Goal: Task Accomplishment & Management: Manage account settings

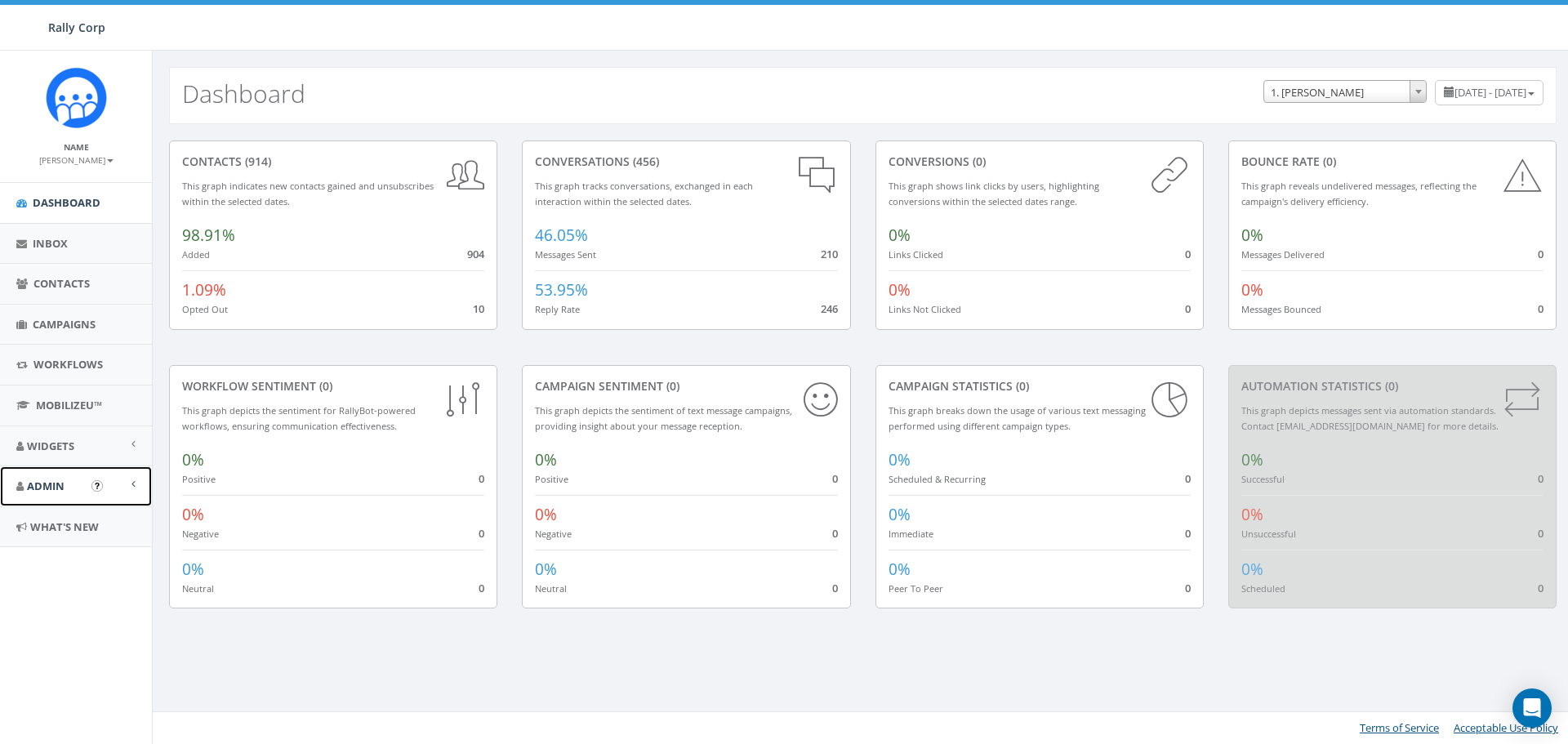
click at [60, 483] on span "Admin" at bounding box center [46, 486] width 38 height 15
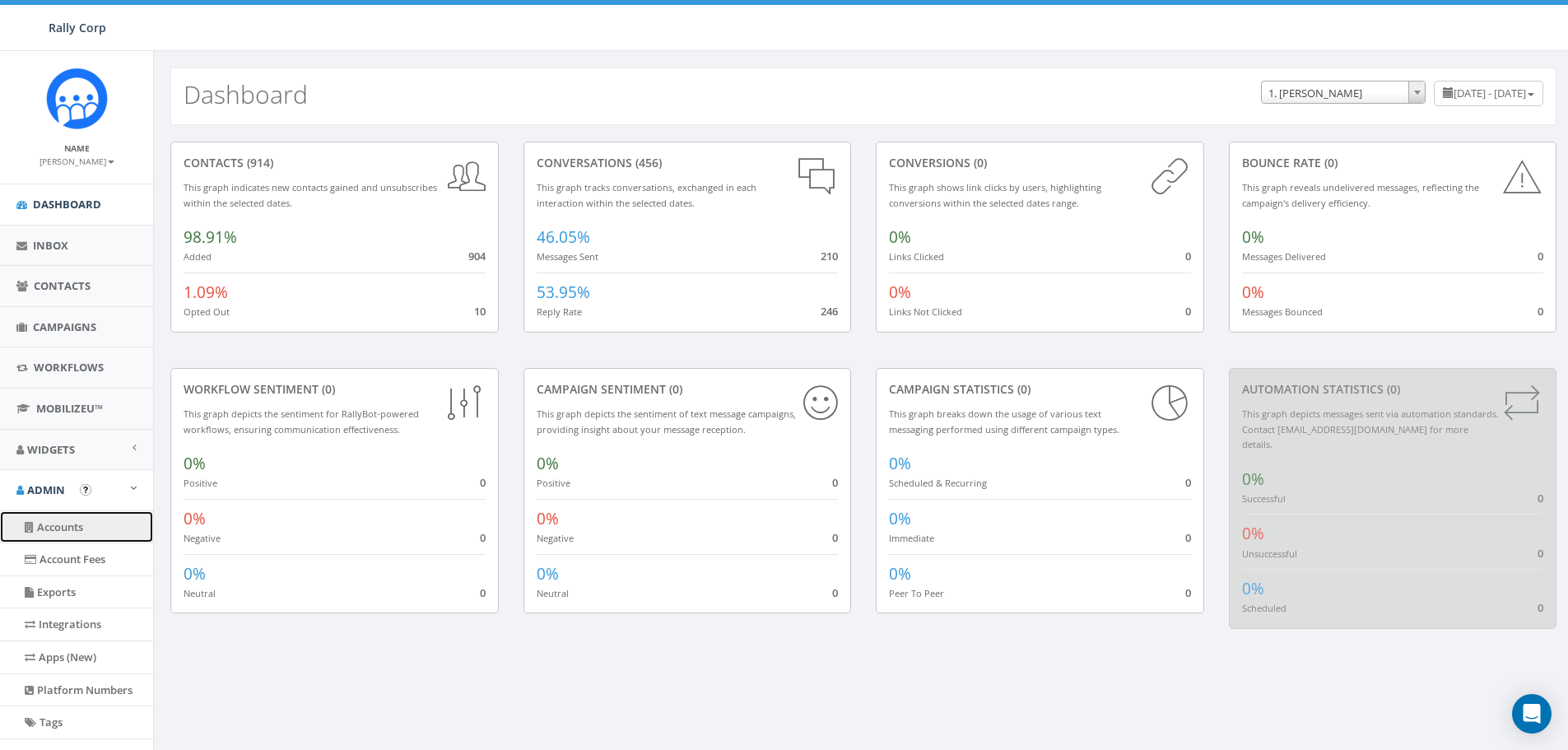
click at [61, 530] on link "Accounts" at bounding box center [76, 527] width 153 height 32
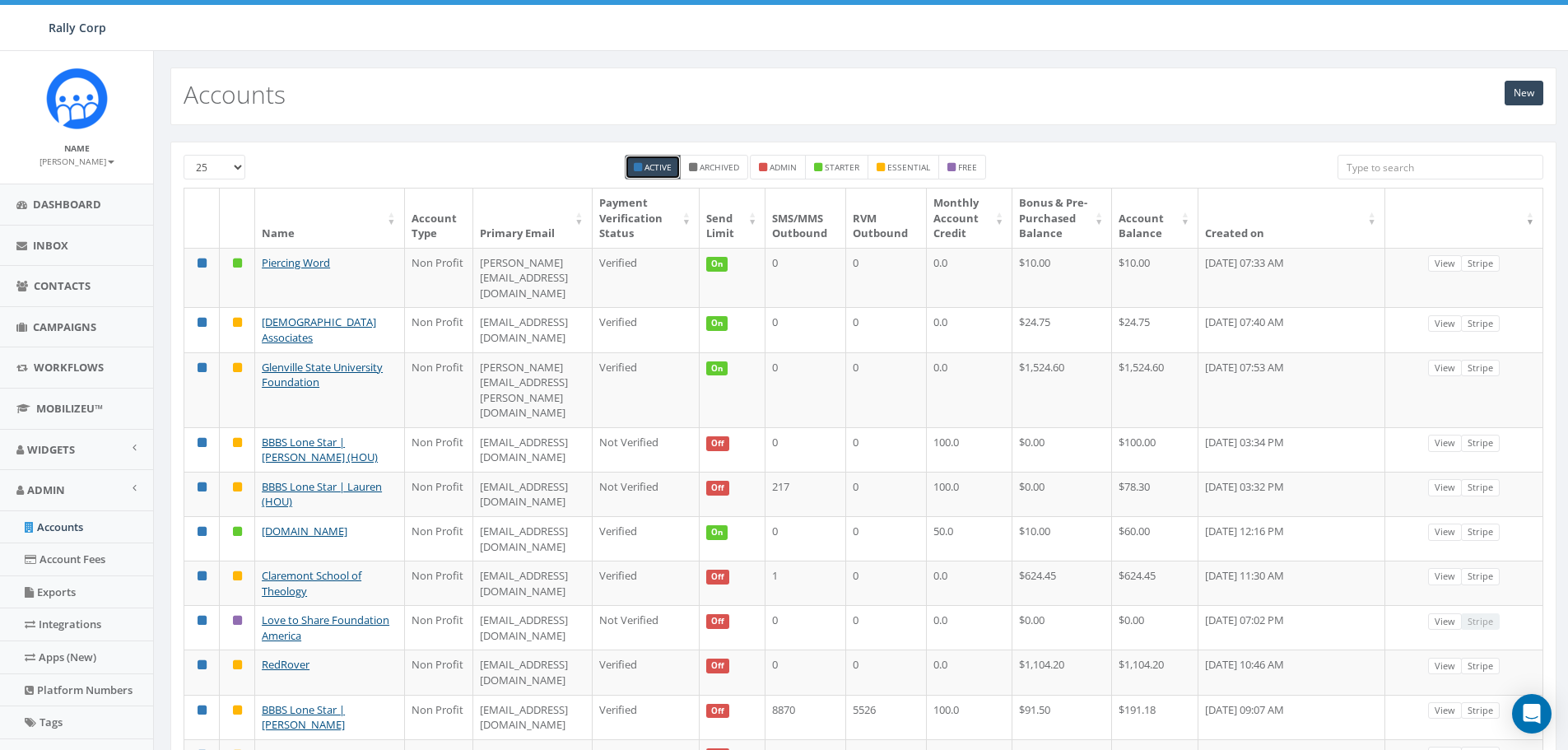
click at [1353, 170] on input "search" at bounding box center [1440, 167] width 206 height 25
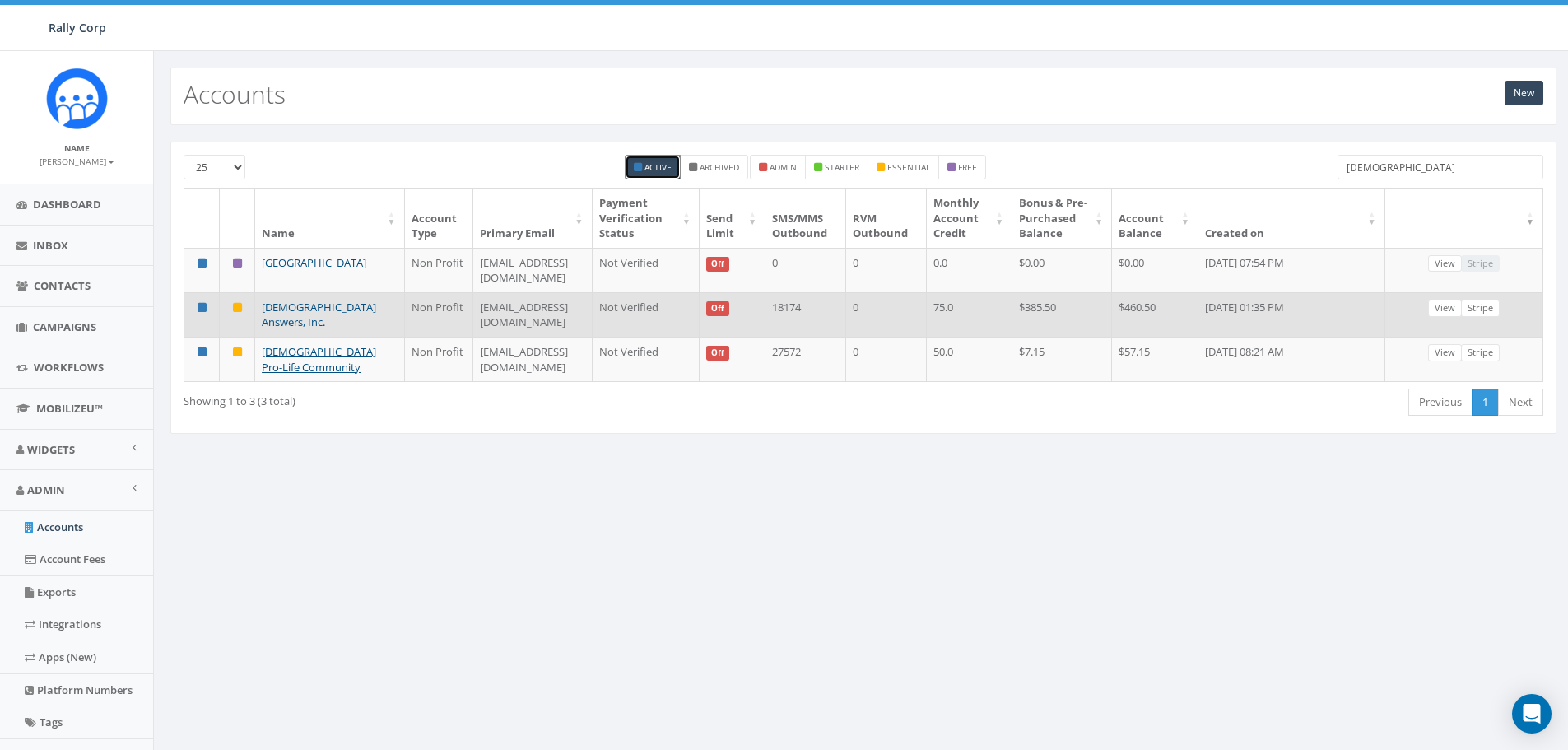
type input "catholic"
click at [268, 321] on link "Catholic Answers, Inc." at bounding box center [318, 314] width 114 height 31
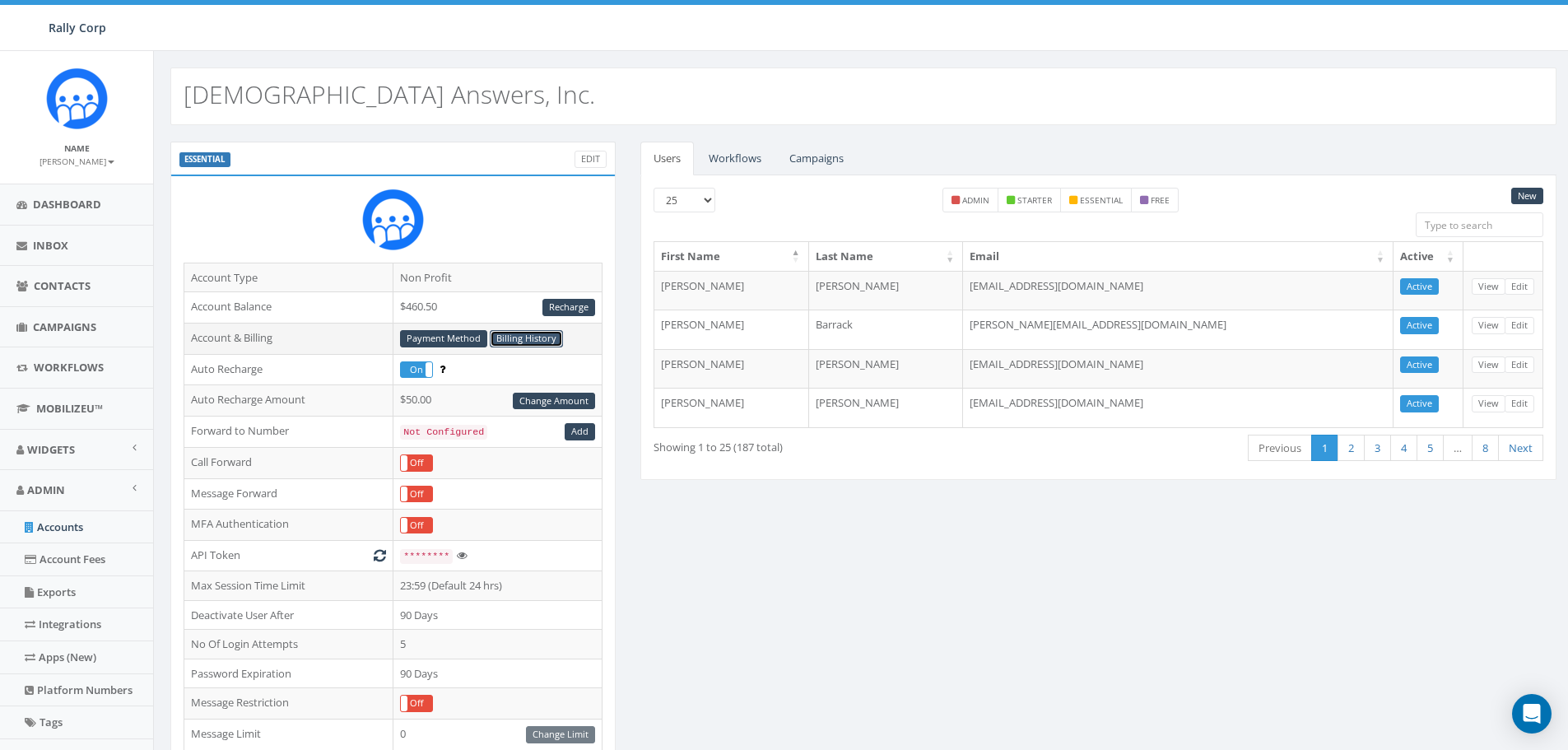
click at [515, 337] on link "Billing History" at bounding box center [526, 338] width 74 height 17
click at [437, 338] on link "Payment Method" at bounding box center [443, 338] width 87 height 17
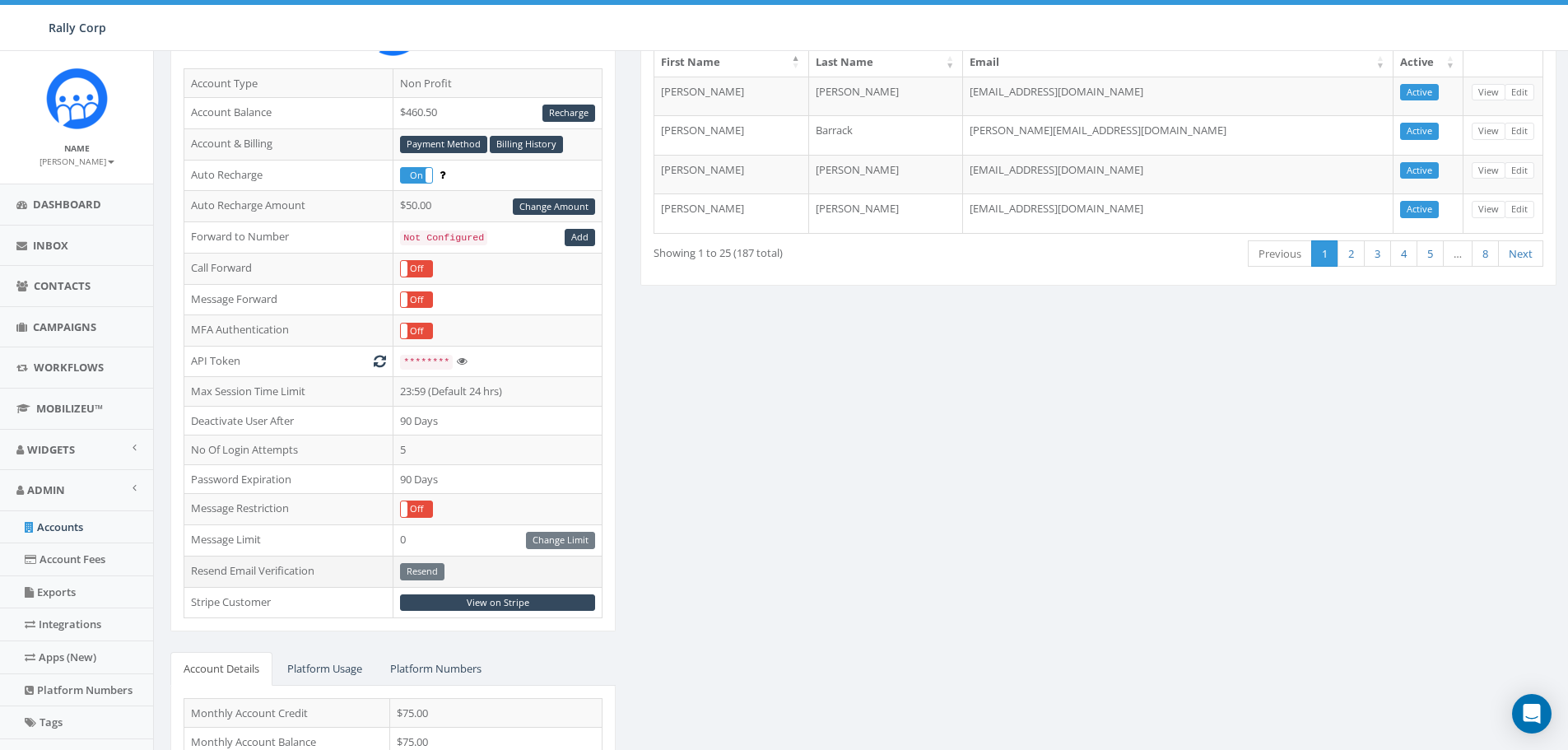
scroll to position [247, 0]
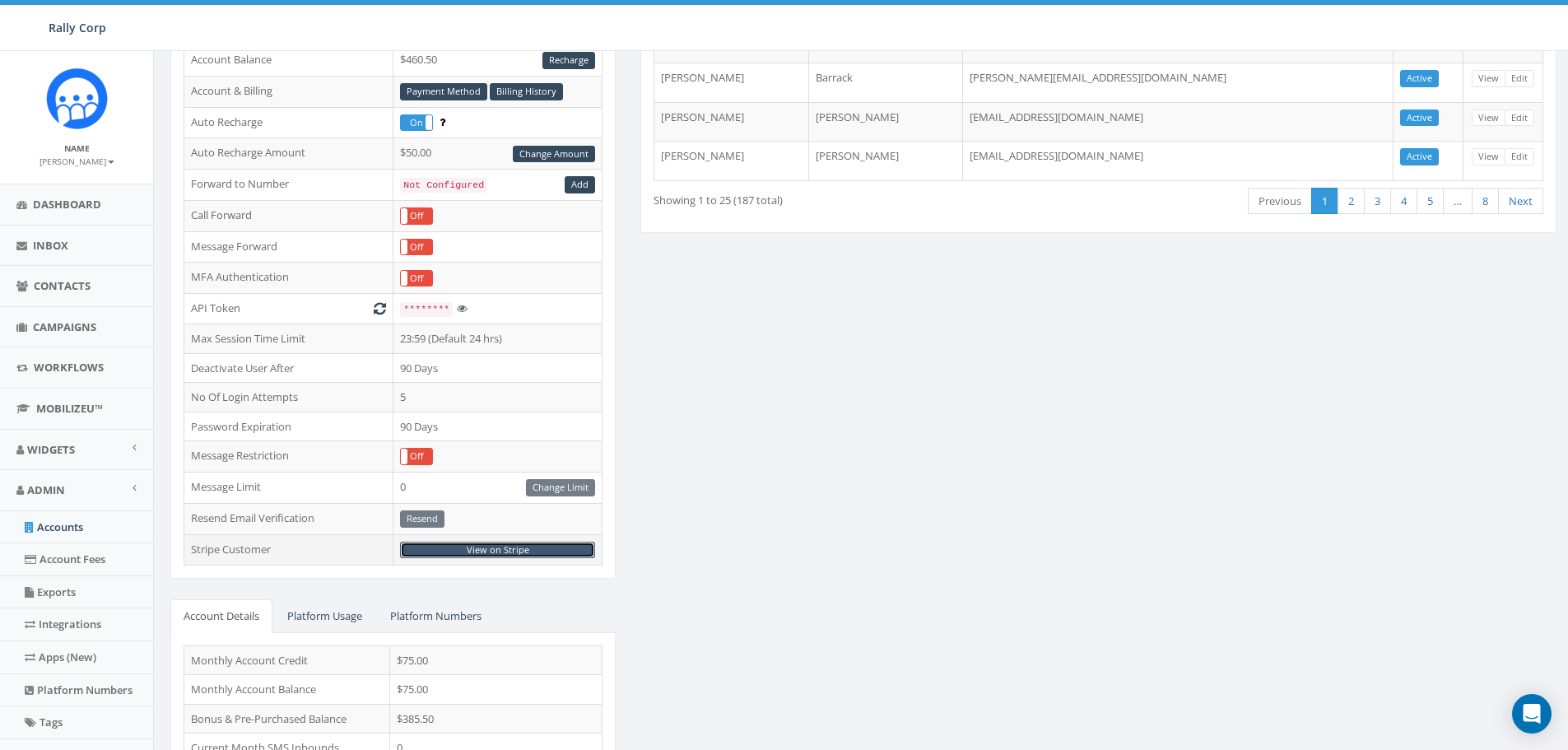
click at [499, 543] on link "View on Stripe" at bounding box center [498, 550] width 195 height 17
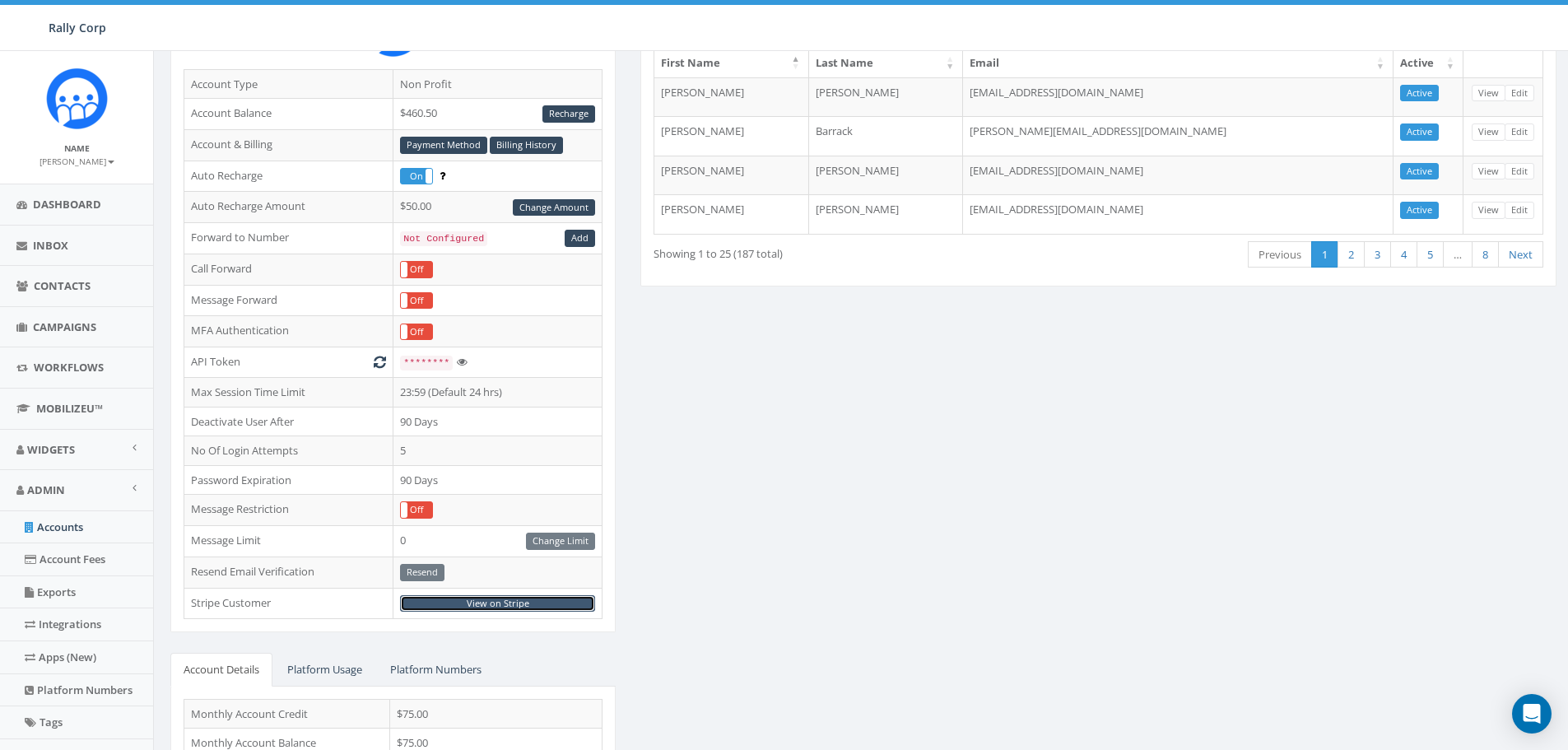
scroll to position [83, 0]
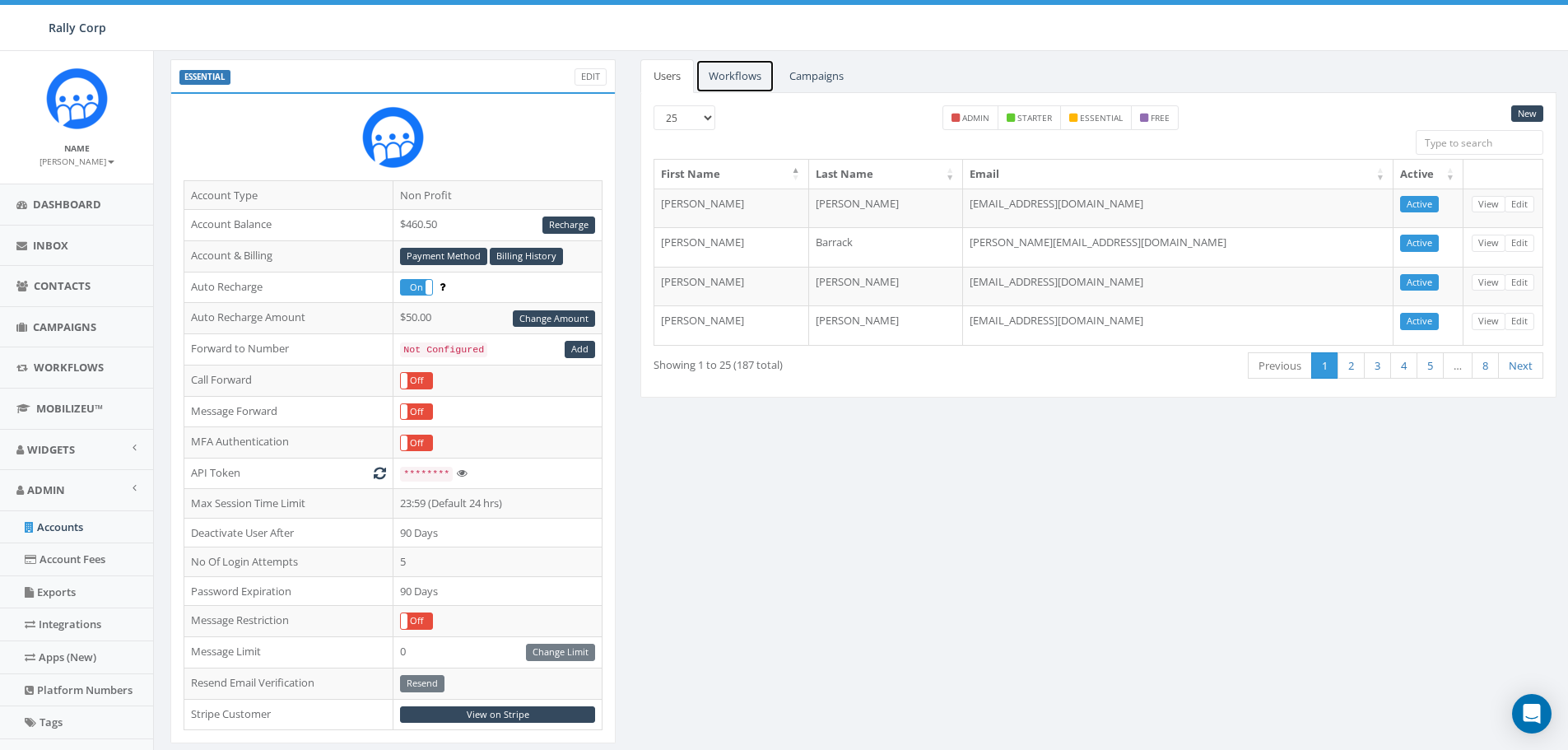
click at [729, 75] on link "Workflows" at bounding box center [735, 76] width 79 height 34
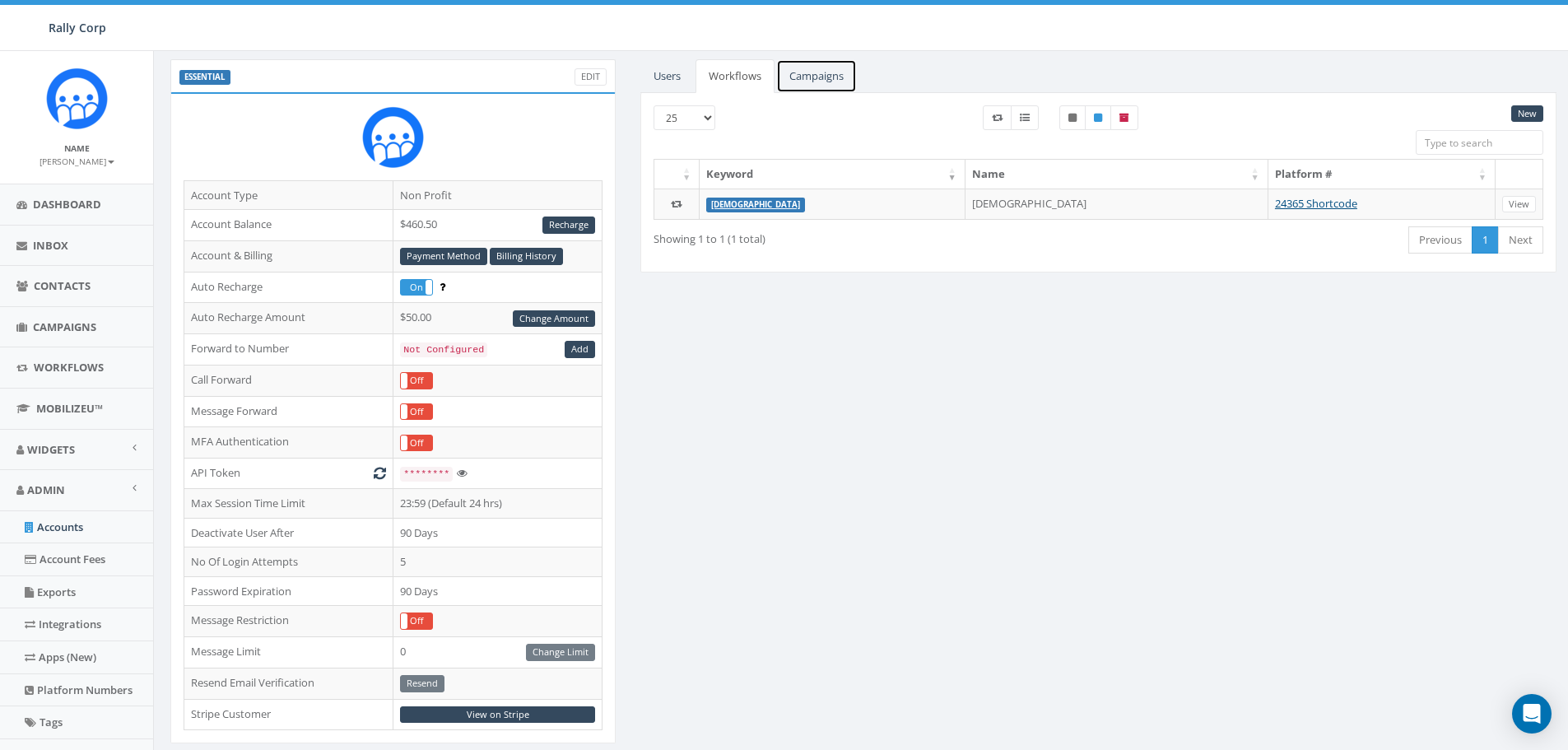
click at [810, 71] on link "Campaigns" at bounding box center [816, 76] width 81 height 34
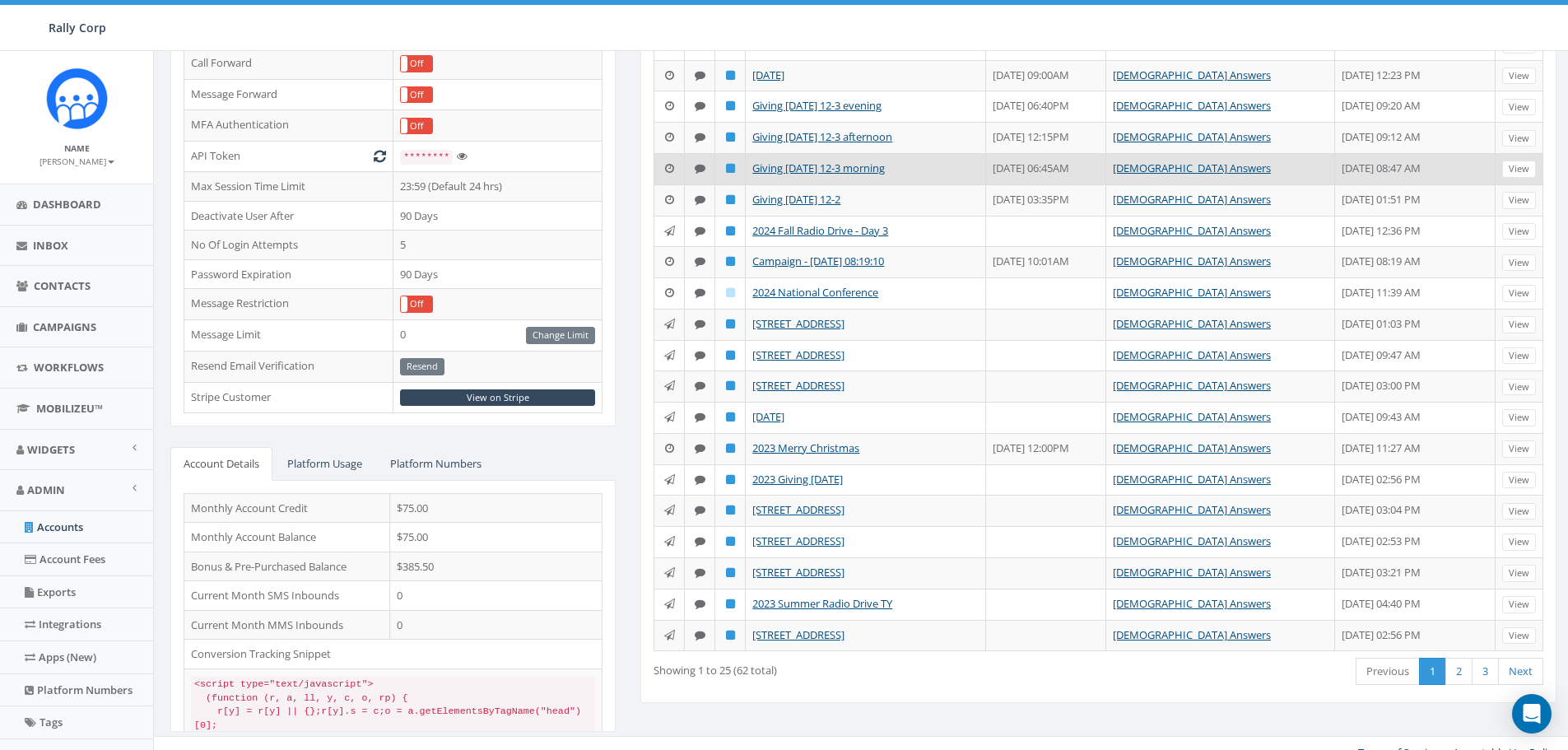
scroll to position [412, 0]
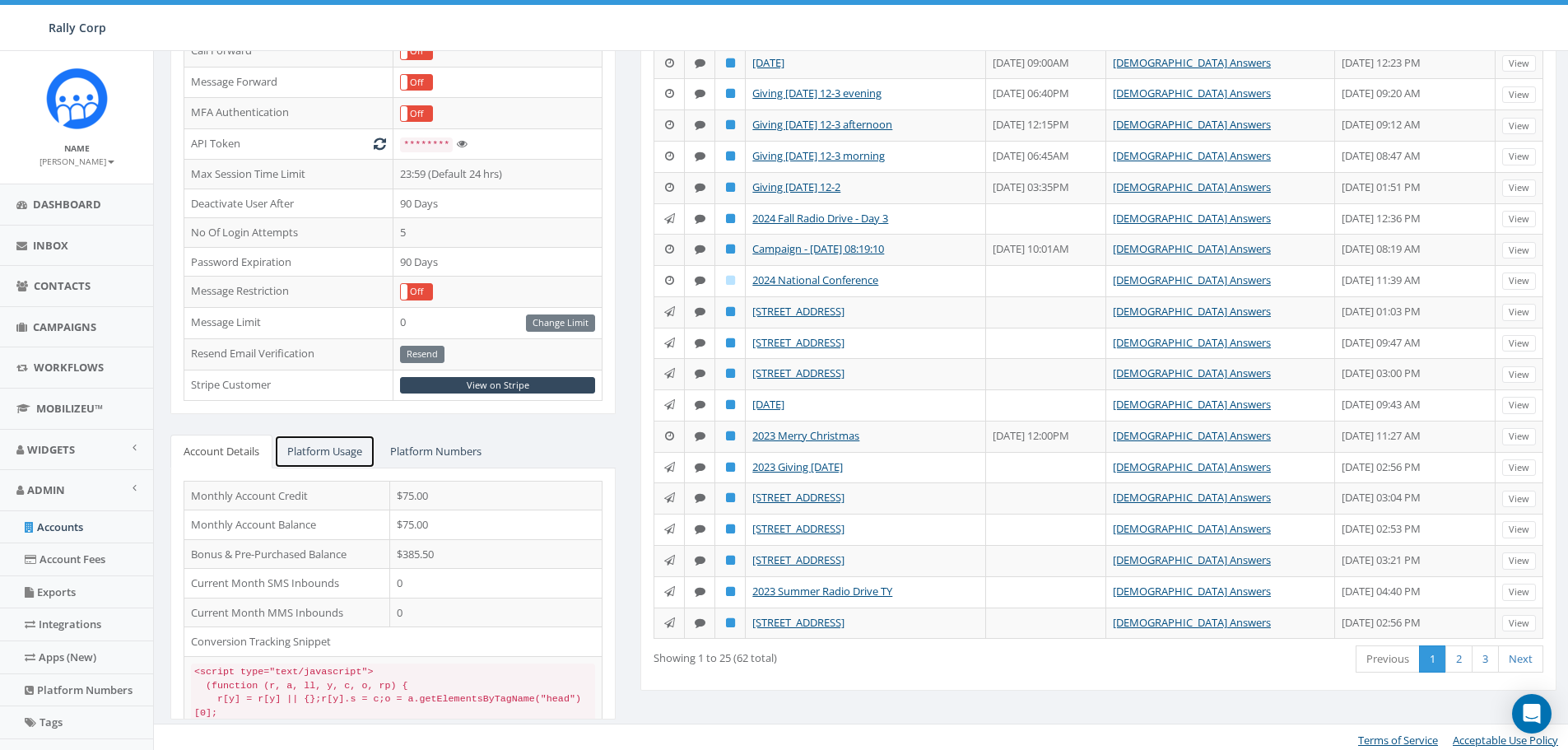
click at [316, 451] on link "Platform Usage" at bounding box center [324, 451] width 101 height 34
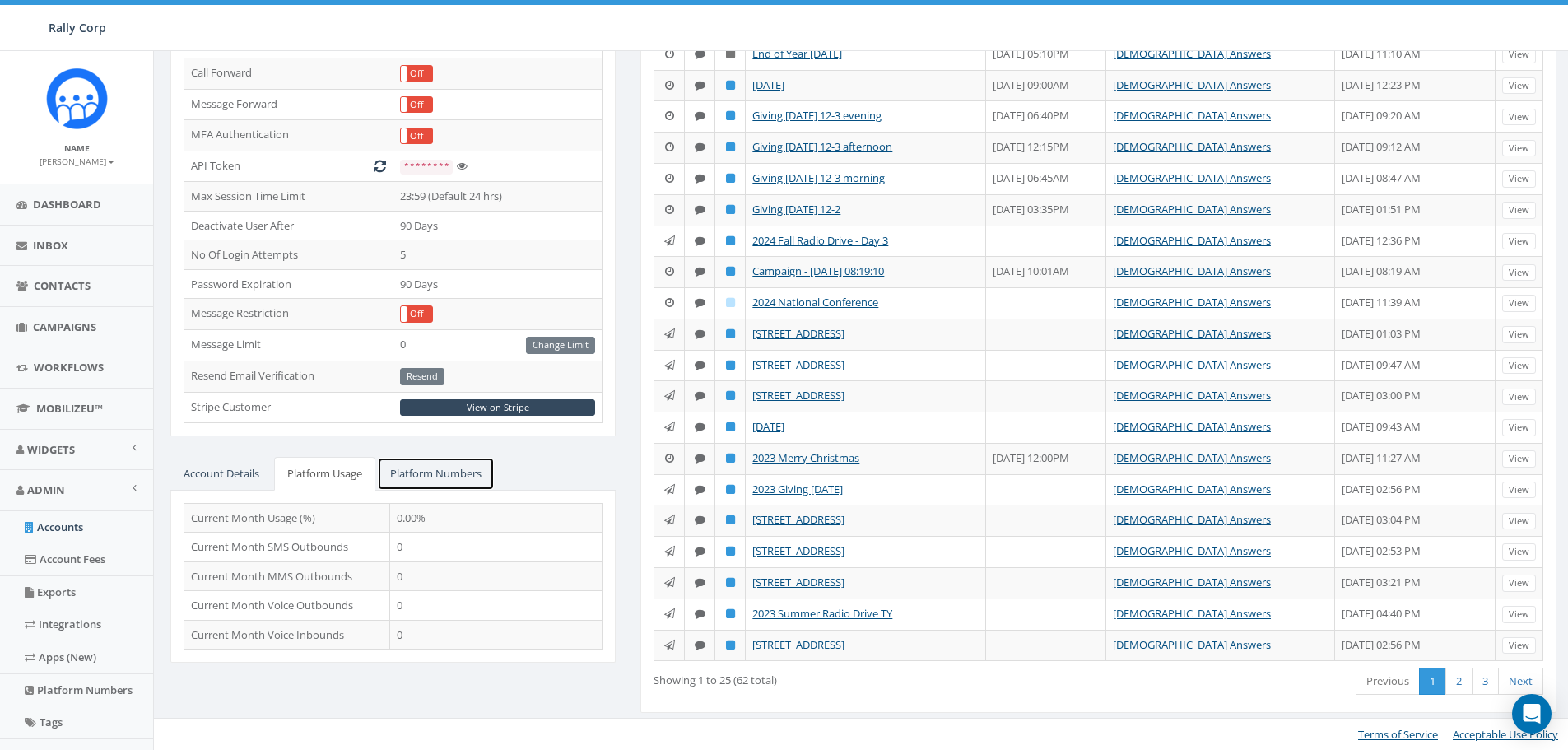
click at [433, 456] on link "Platform Numbers" at bounding box center [436, 473] width 117 height 34
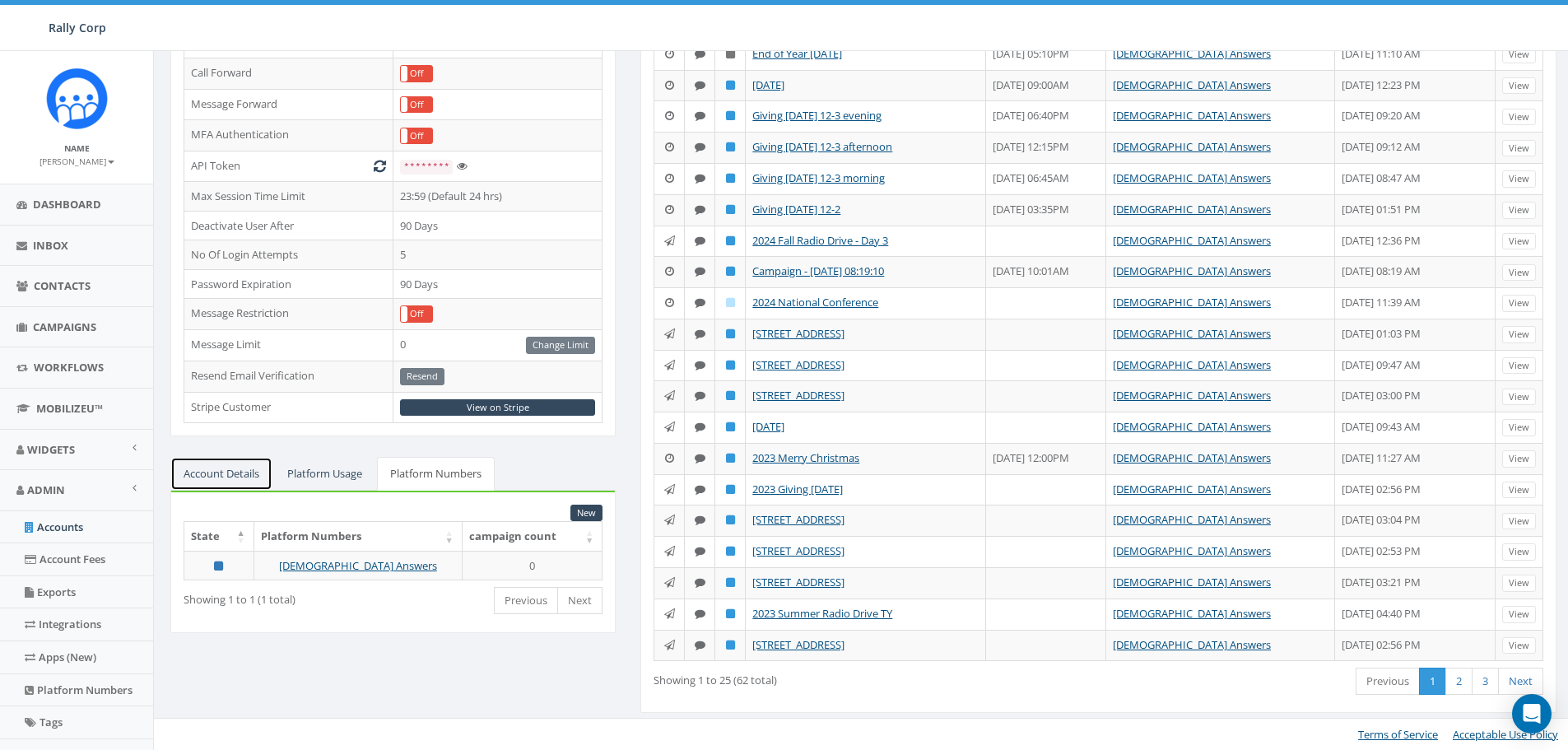
click at [216, 456] on link "Account Details" at bounding box center [221, 473] width 102 height 34
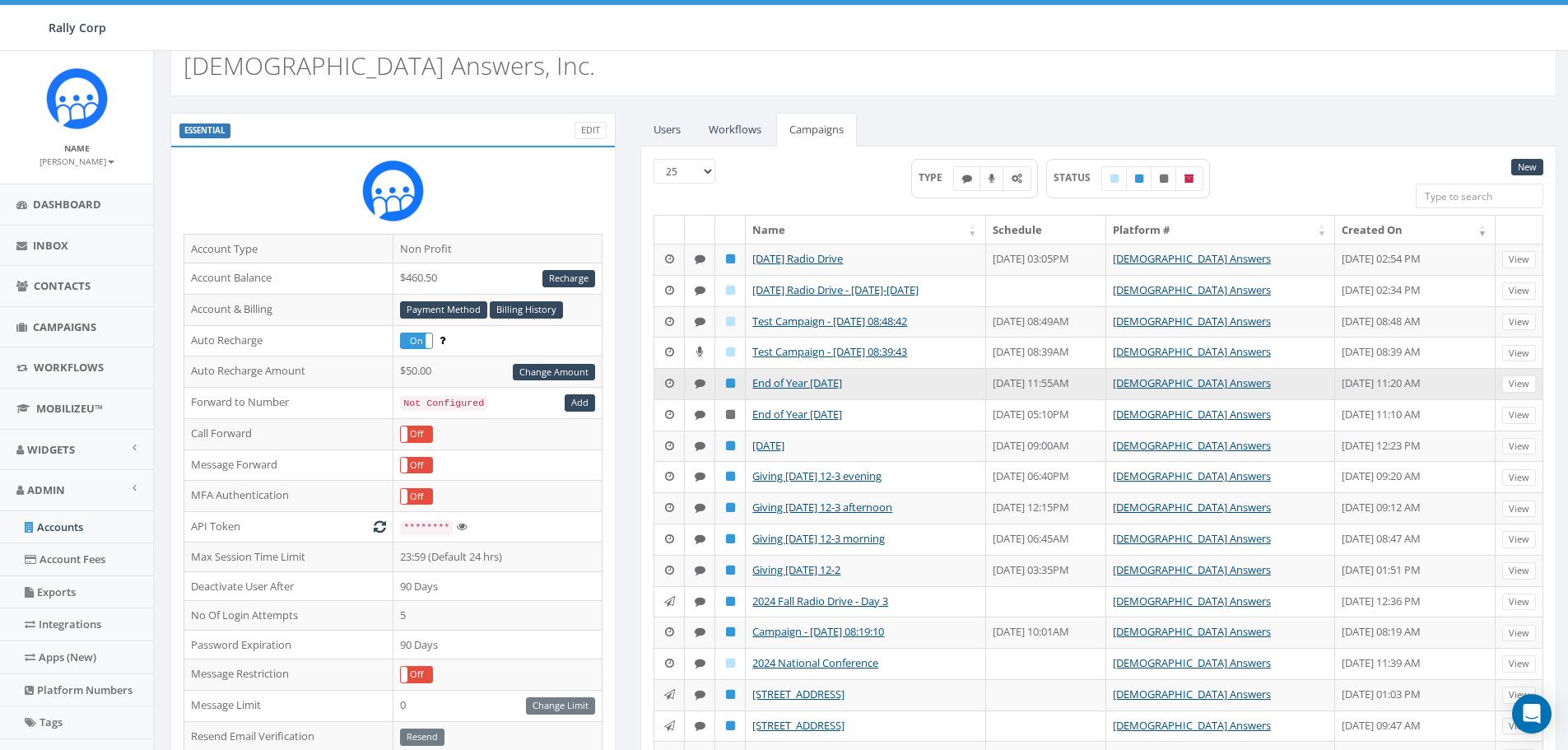
scroll to position [0, 0]
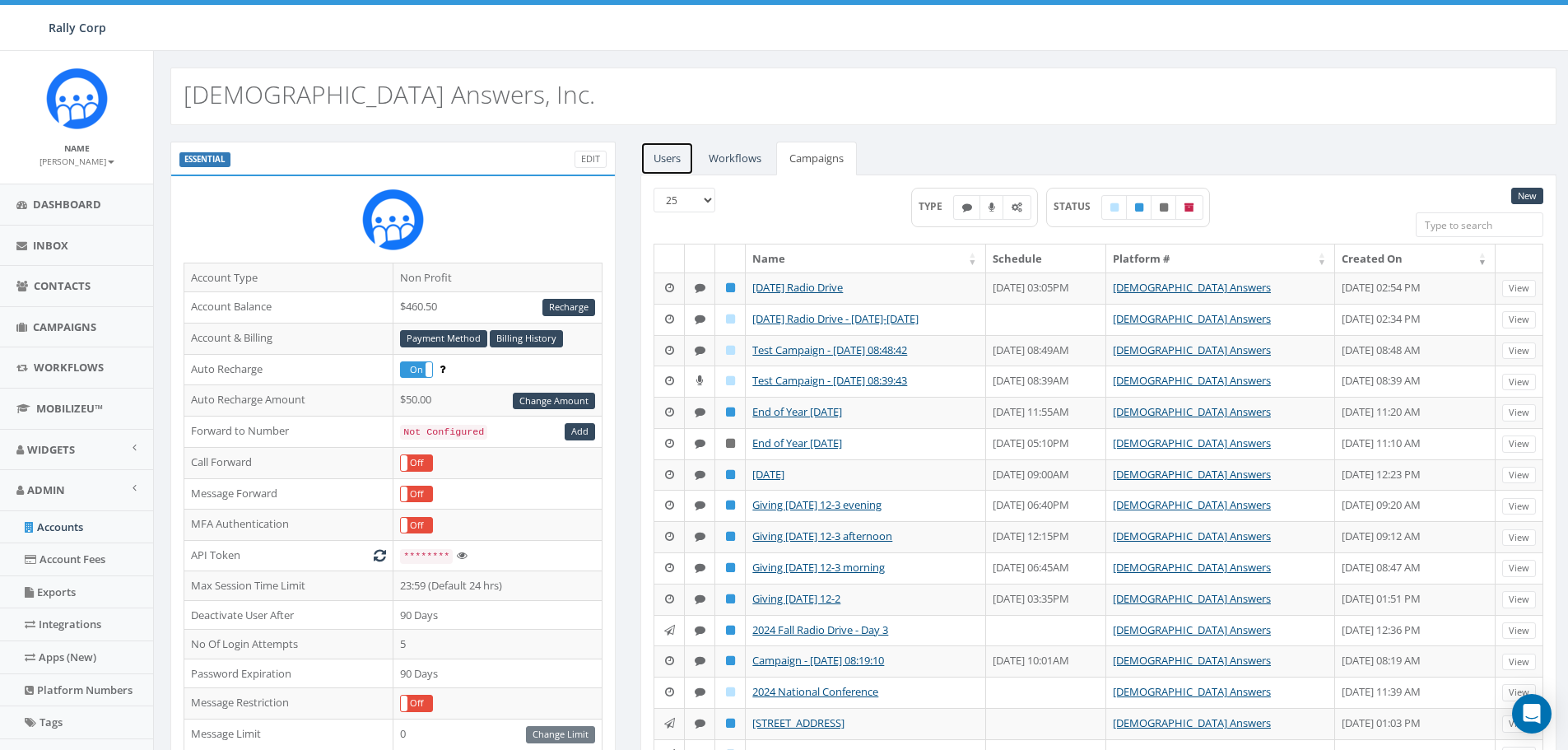
click at [669, 156] on link "Users" at bounding box center [667, 158] width 54 height 34
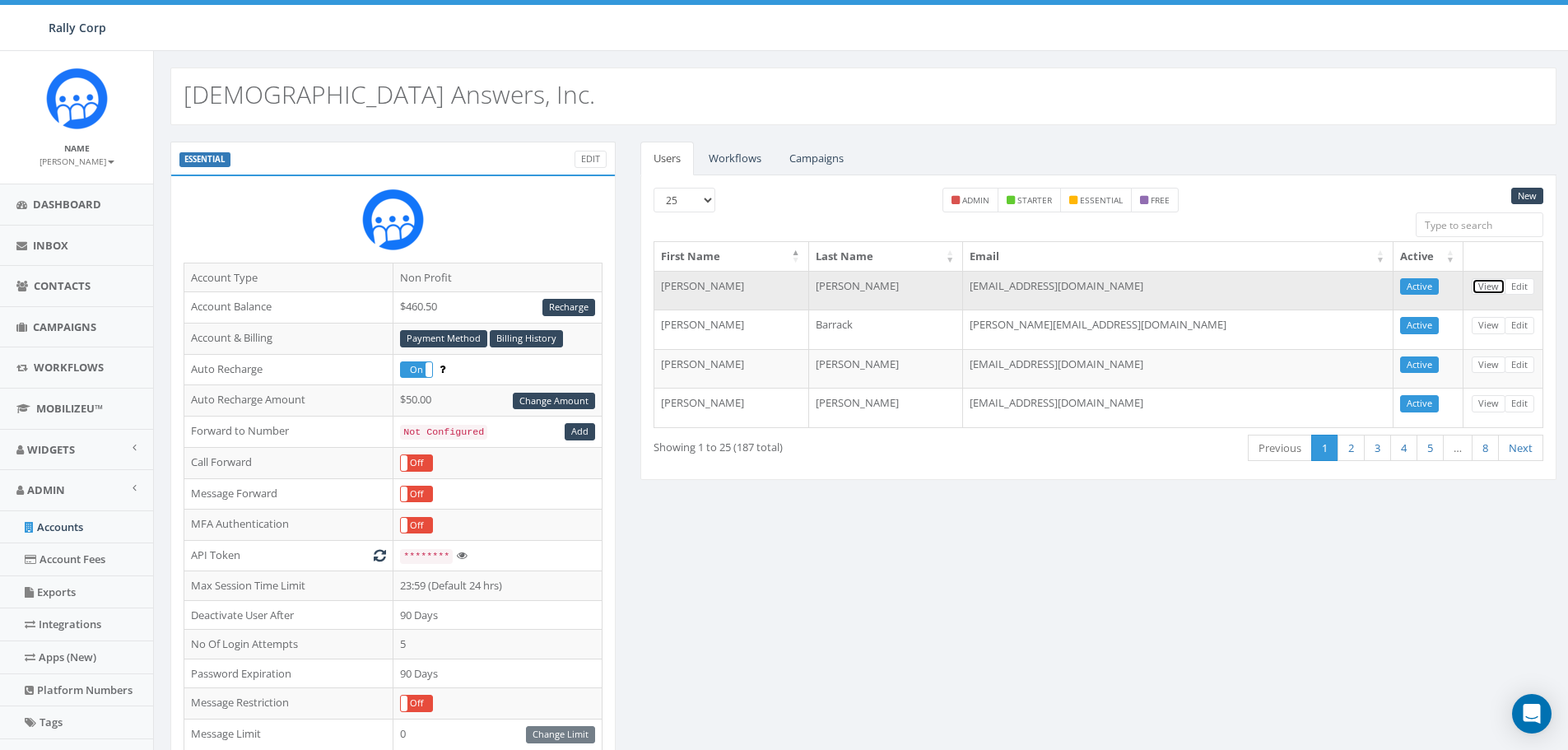
click at [1483, 285] on link "View" at bounding box center [1488, 286] width 34 height 17
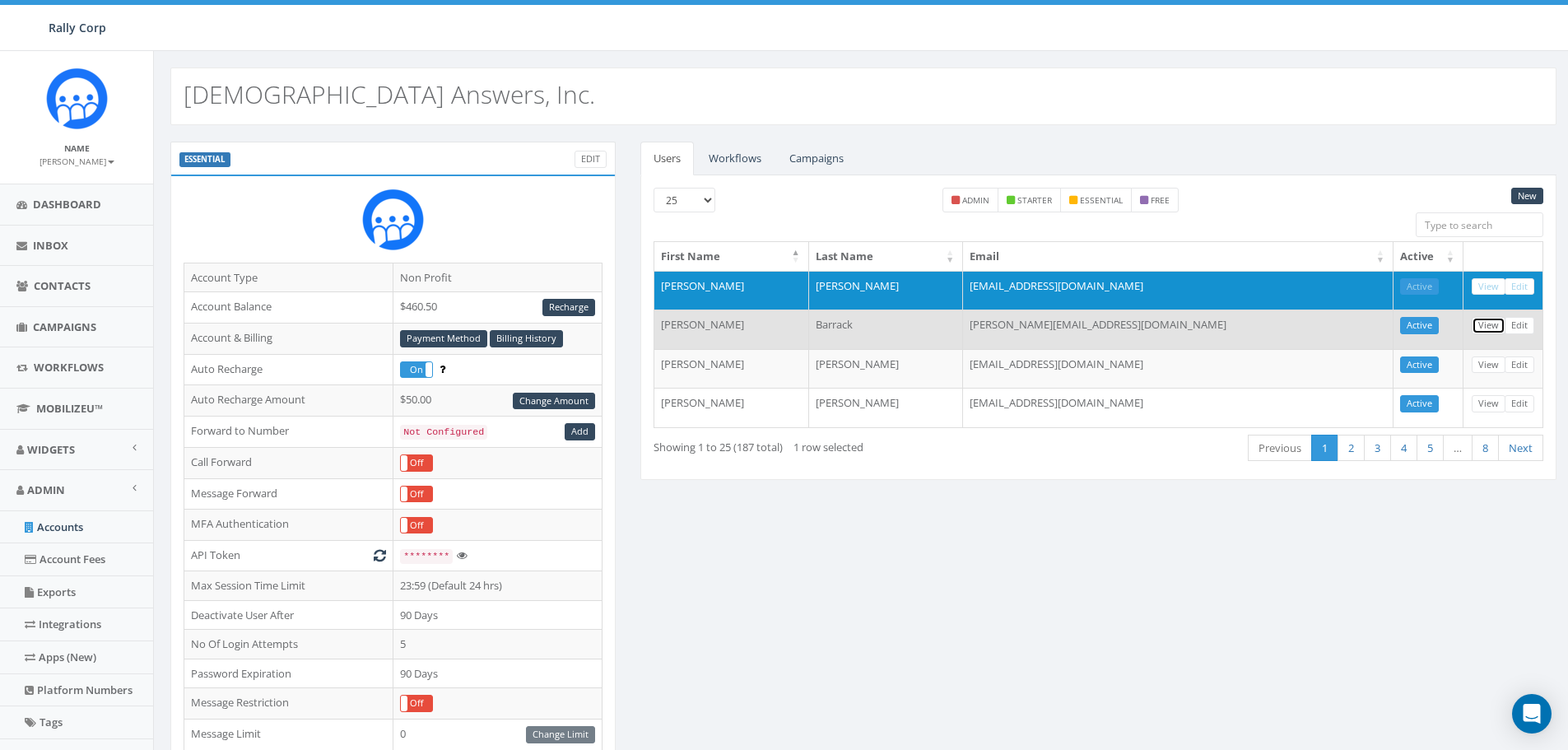
click at [1482, 326] on link "View" at bounding box center [1488, 325] width 34 height 17
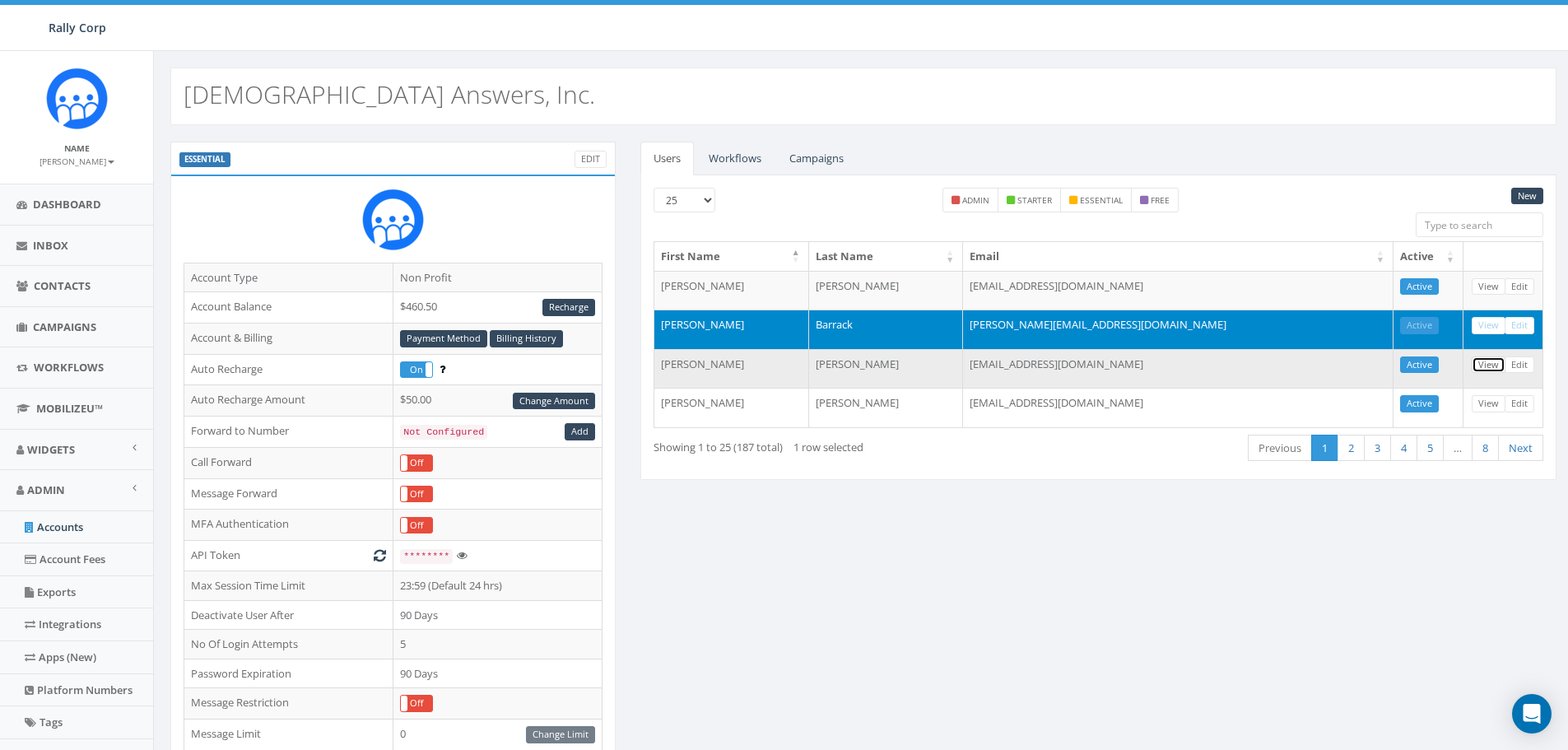
click at [1484, 363] on link "View" at bounding box center [1488, 365] width 34 height 17
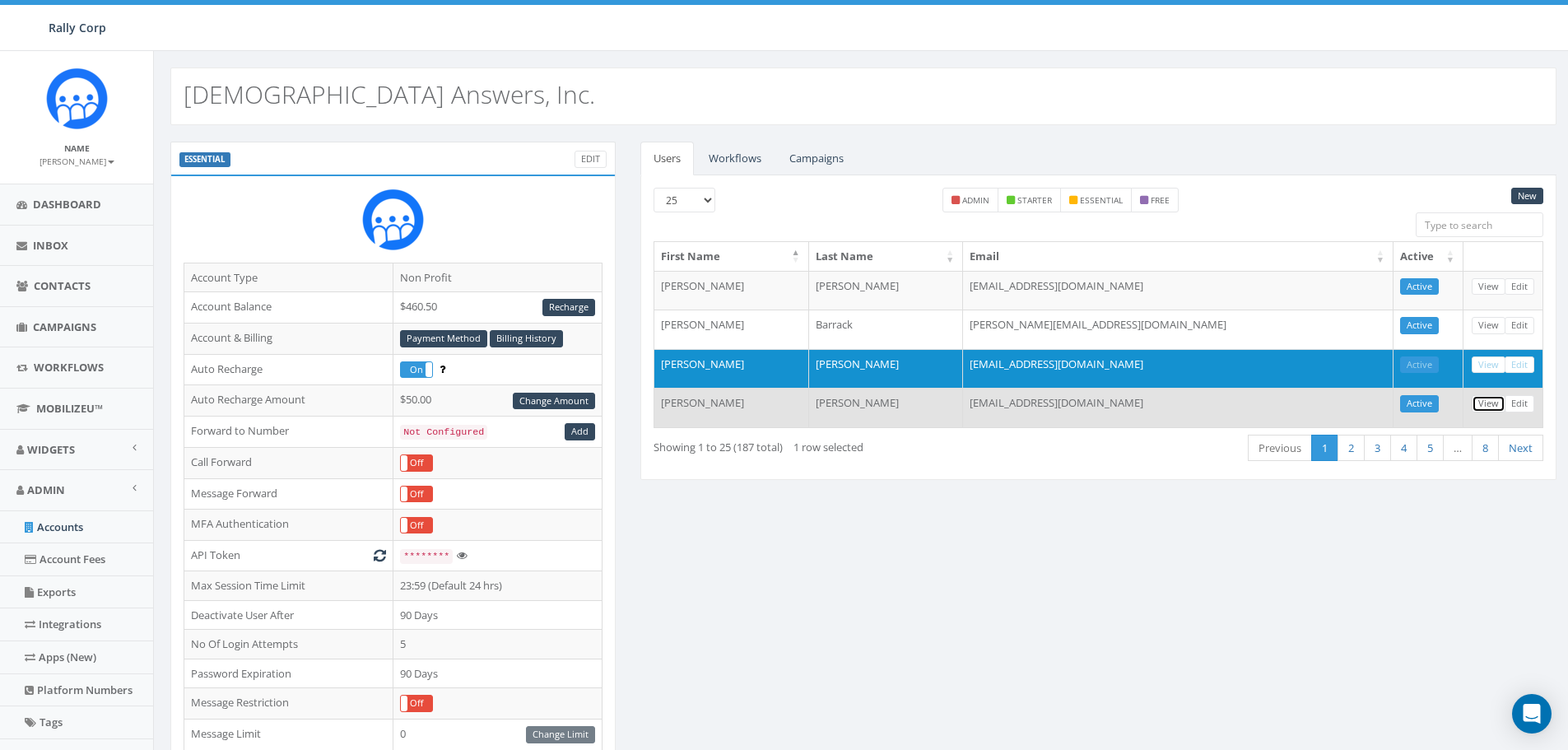
click at [1488, 406] on link "View" at bounding box center [1488, 404] width 34 height 17
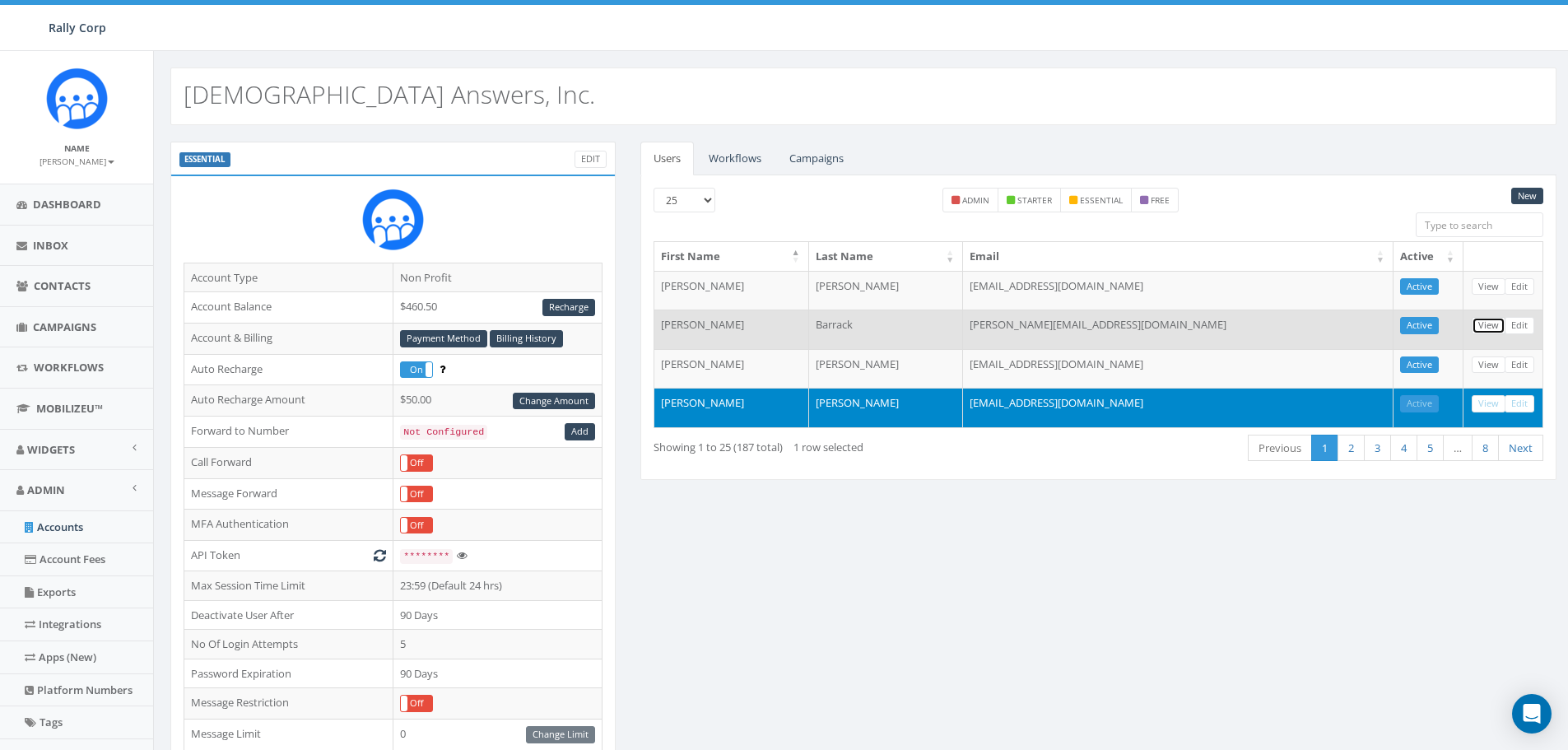
click at [1488, 332] on link "View" at bounding box center [1488, 325] width 34 height 17
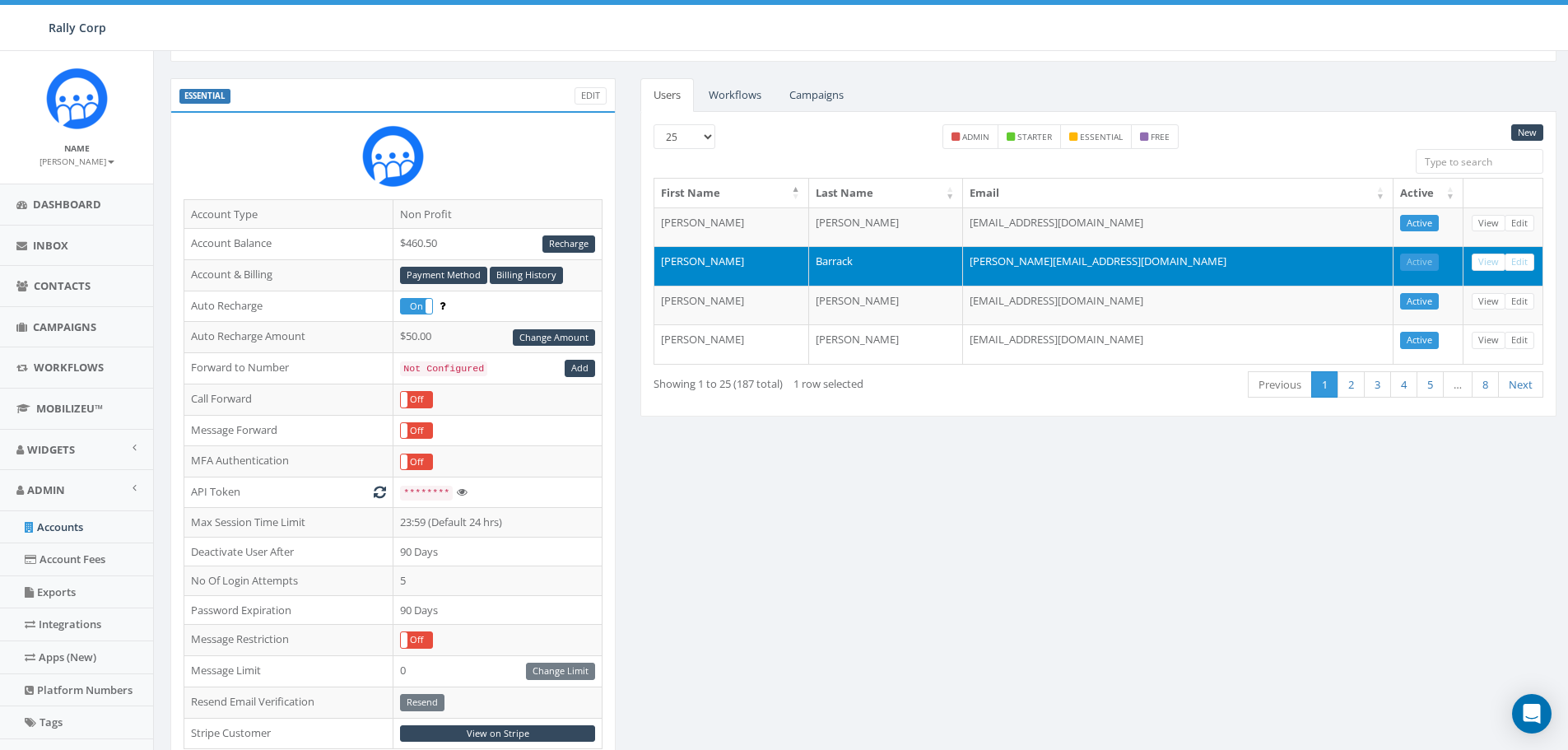
scroll to position [83, 0]
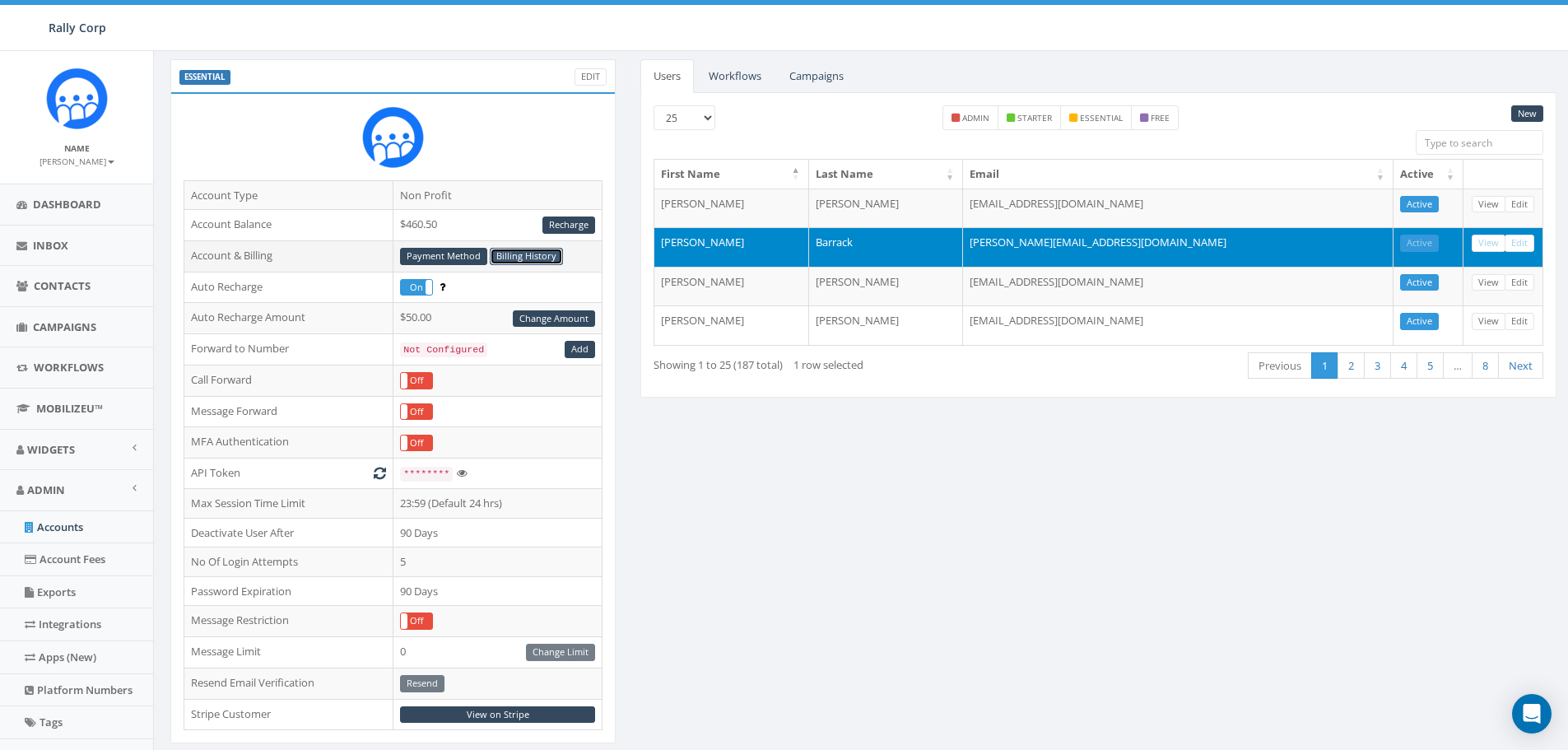
click at [514, 253] on link "Billing History" at bounding box center [526, 256] width 74 height 17
click at [77, 529] on link "Accounts" at bounding box center [76, 527] width 153 height 32
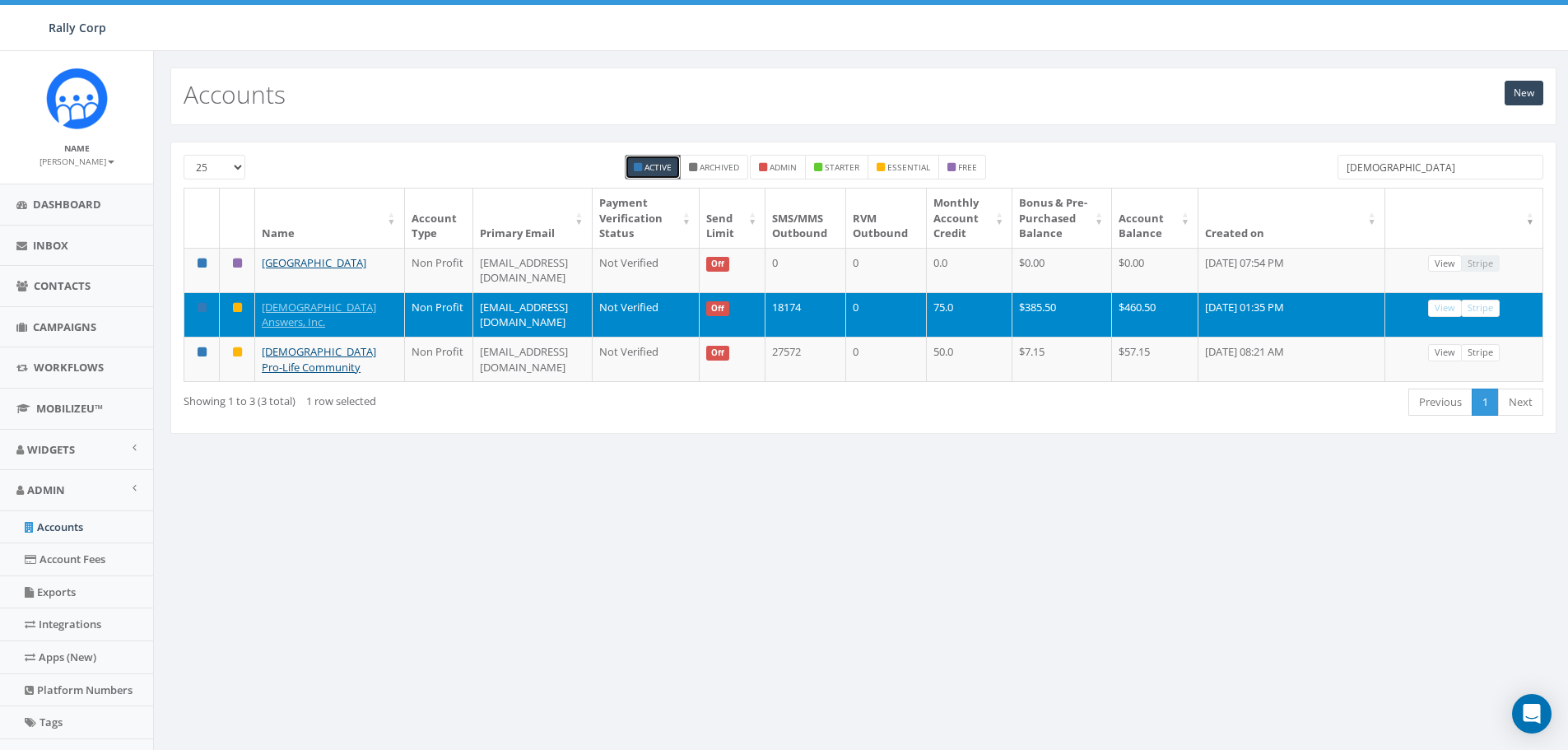
drag, startPoint x: 1405, startPoint y: 170, endPoint x: 1279, endPoint y: 169, distance: 126.0
click at [1282, 171] on div "25 50 100 Active Archived admin starter essential free [DEMOGRAPHIC_DATA]" at bounding box center [863, 171] width 1384 height 33
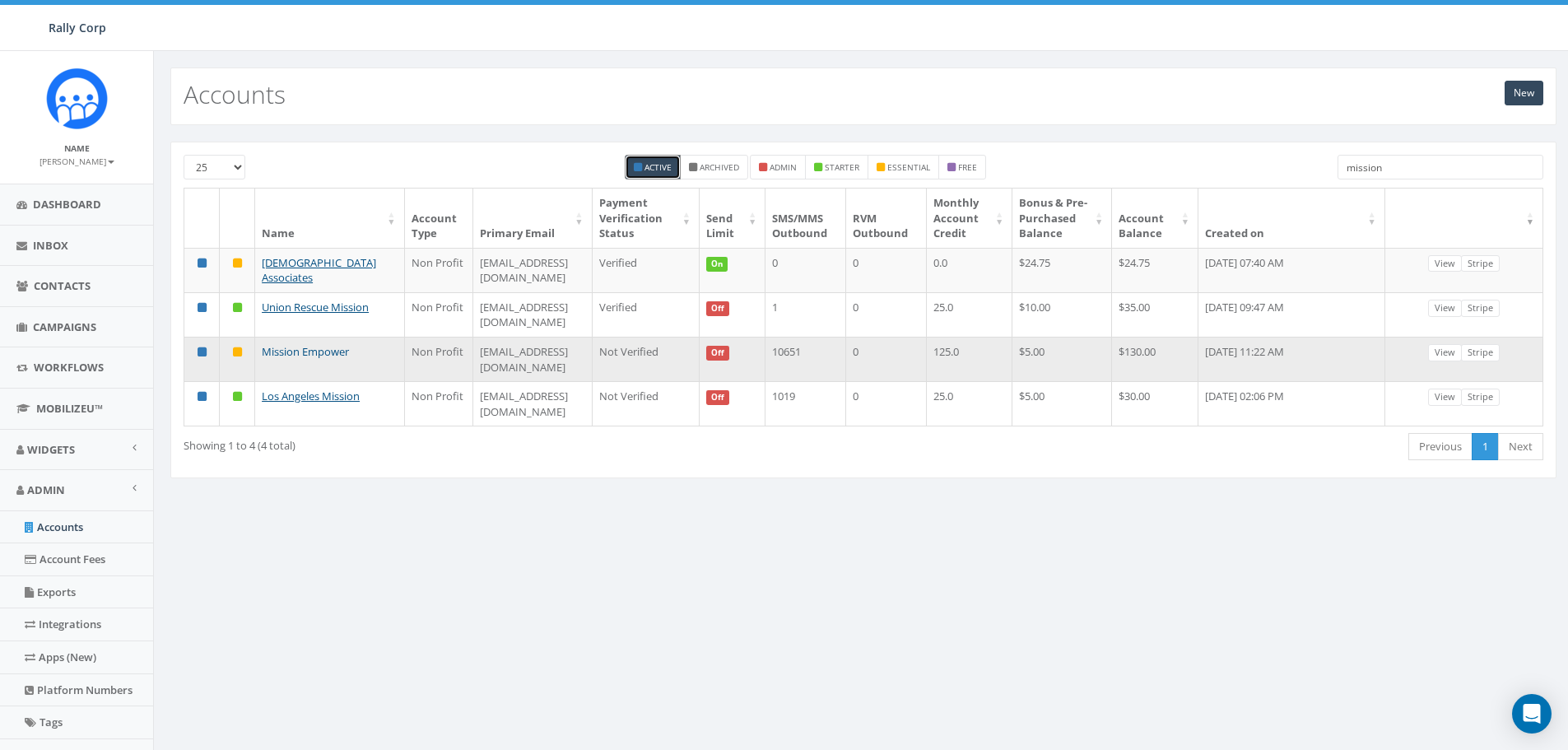
type input "mission"
click at [304, 359] on link "Mission Empower" at bounding box center [304, 351] width 87 height 15
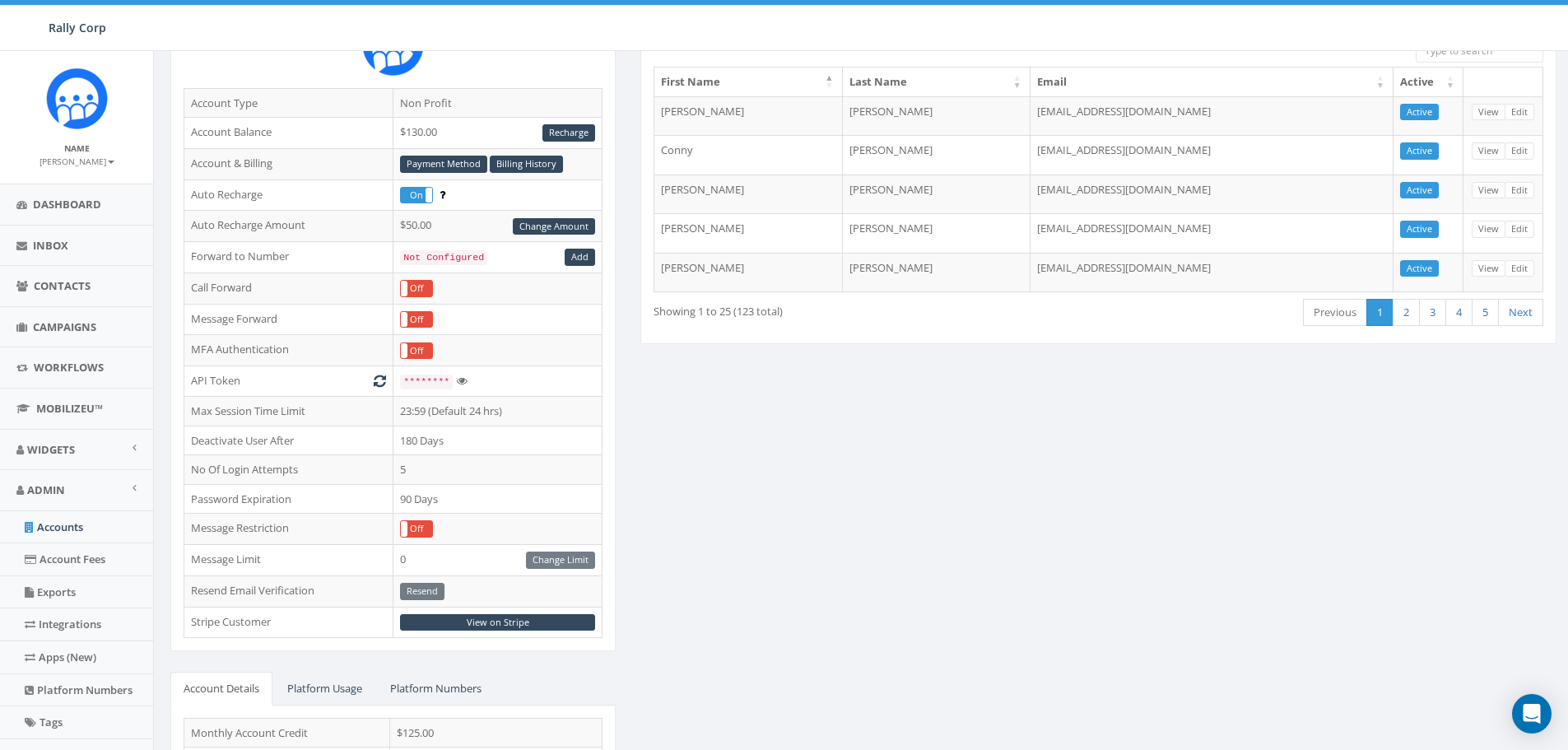
scroll to position [247, 0]
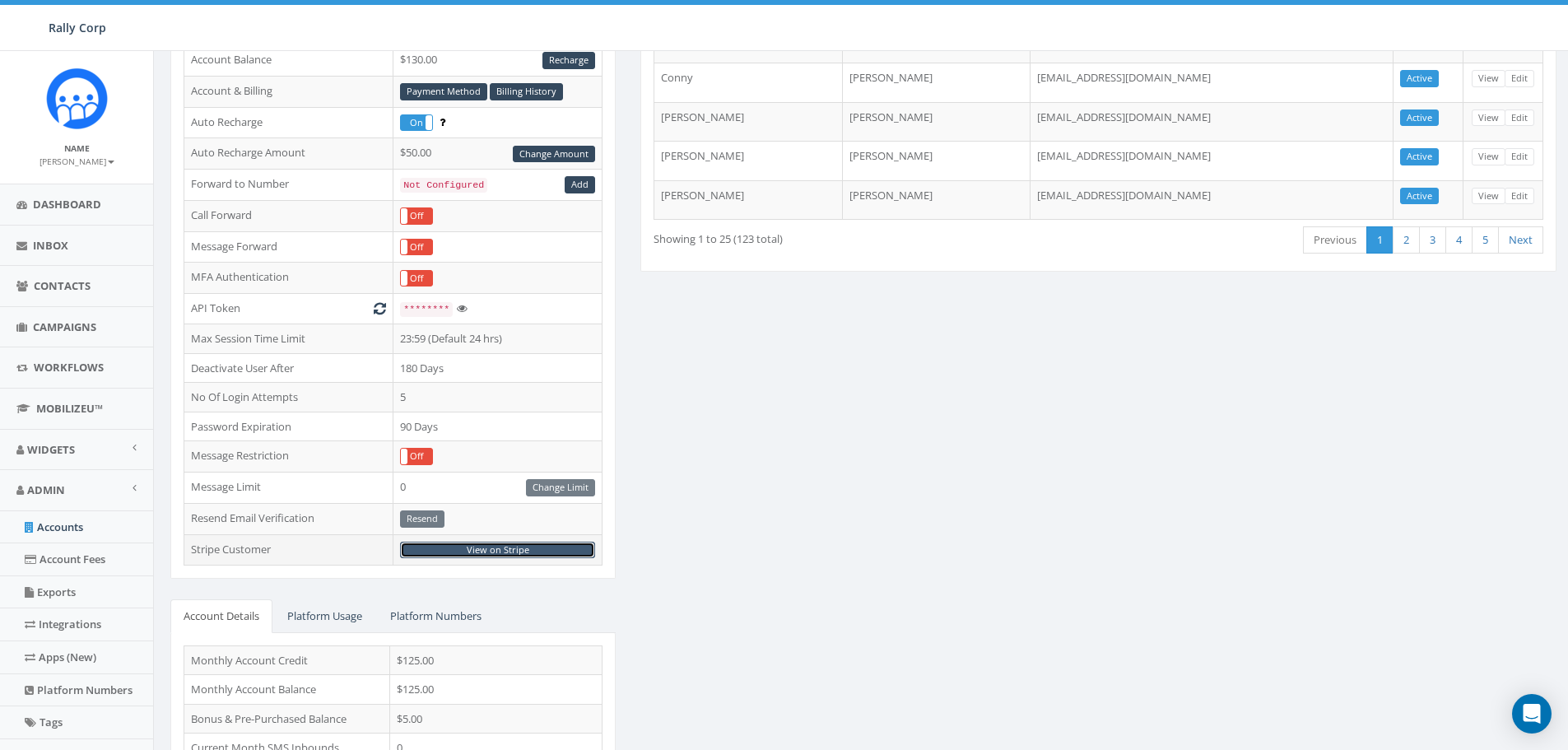
click at [485, 546] on link "View on Stripe" at bounding box center [498, 550] width 195 height 17
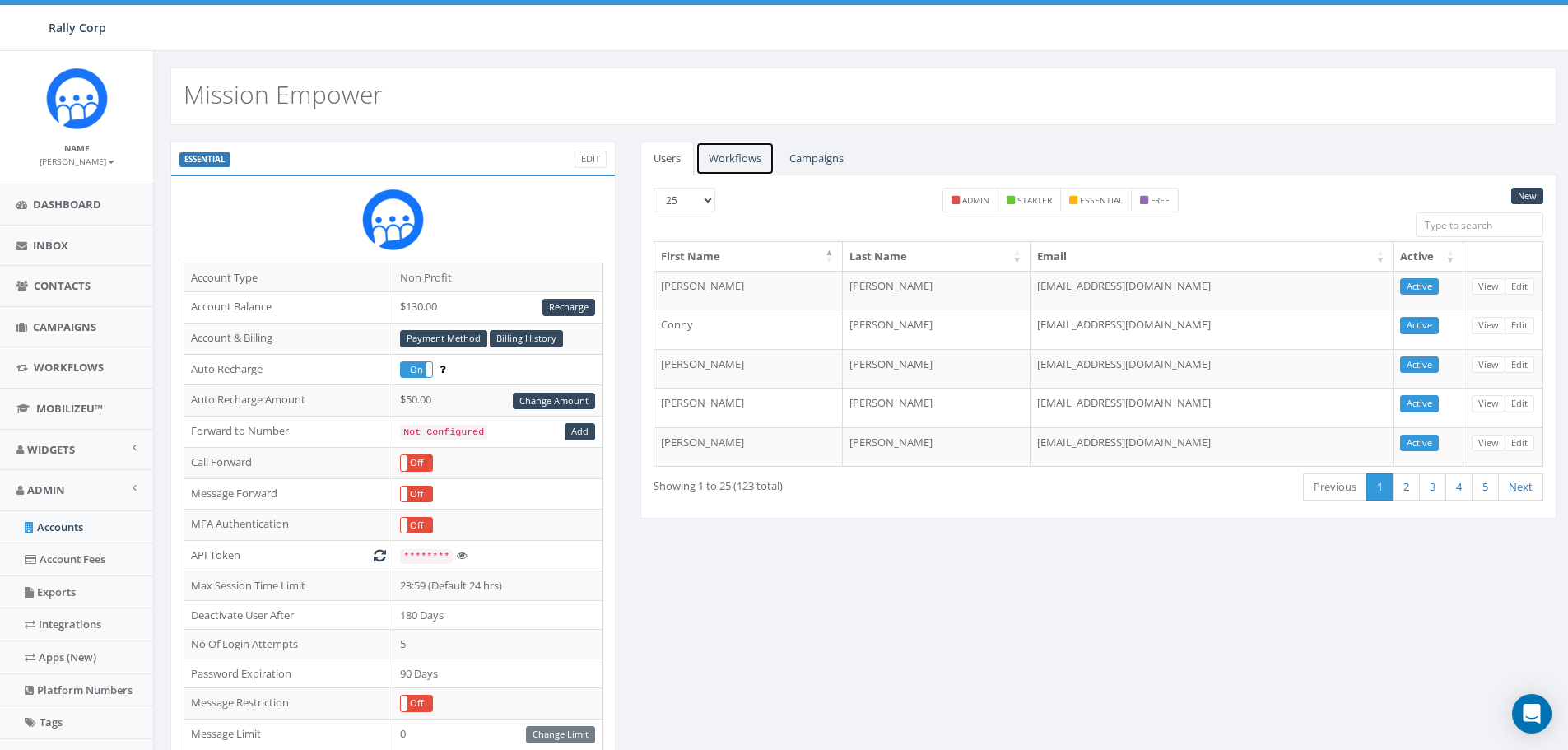
click at [734, 158] on link "Workflows" at bounding box center [735, 158] width 79 height 34
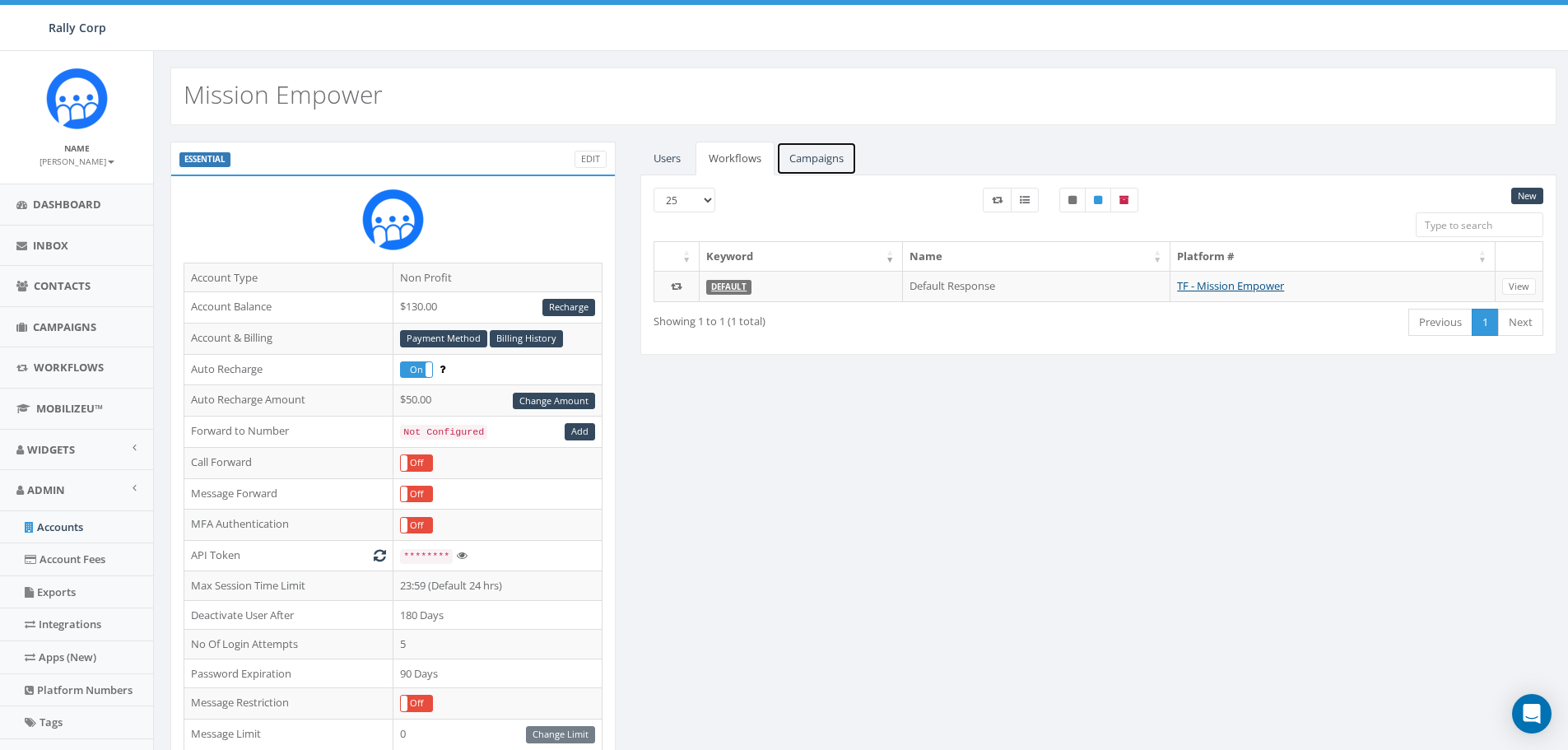
click at [817, 155] on link "Campaigns" at bounding box center [816, 158] width 81 height 34
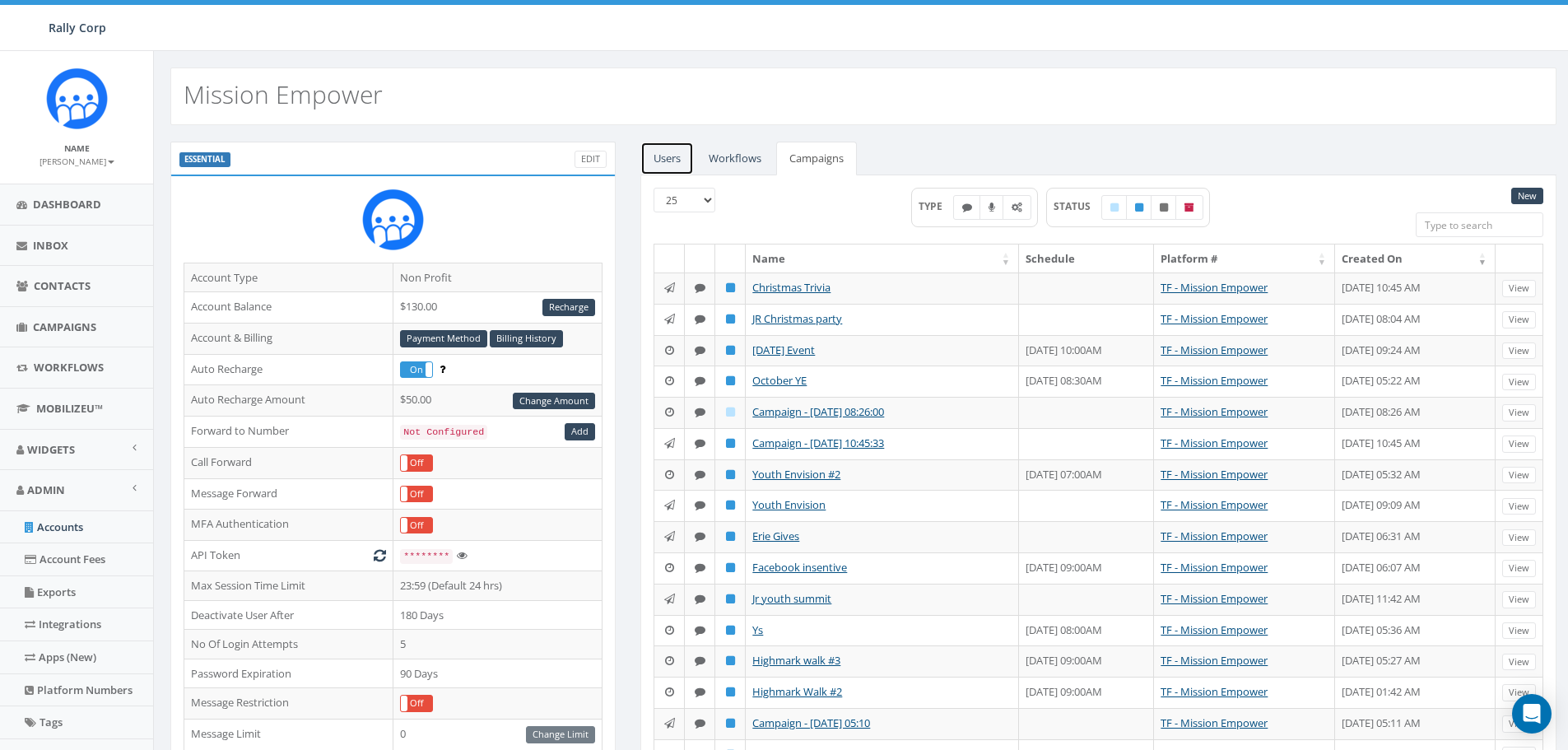
click at [661, 155] on link "Users" at bounding box center [667, 158] width 54 height 34
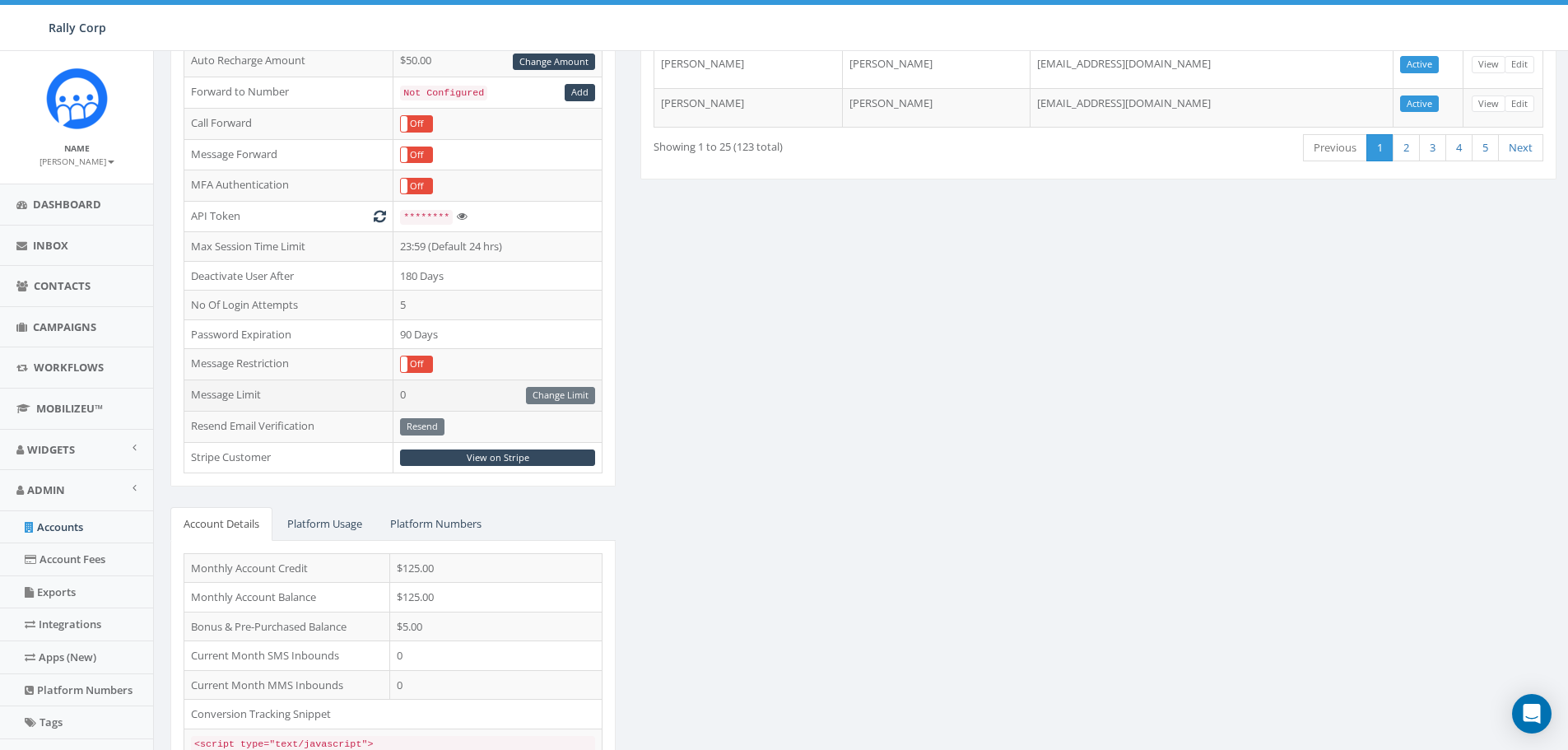
scroll to position [6, 0]
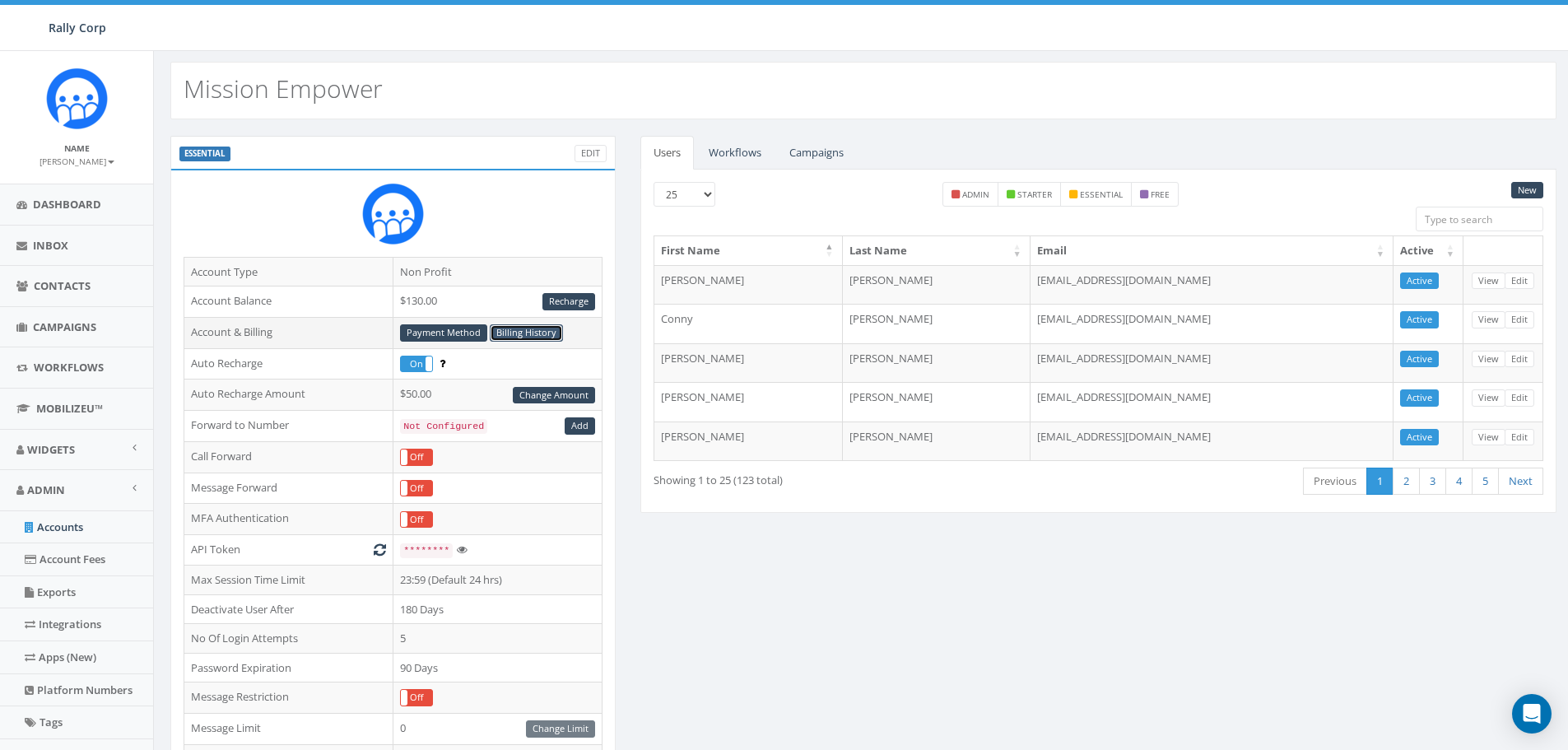
click at [509, 336] on link "Billing History" at bounding box center [526, 332] width 74 height 17
click at [430, 332] on link "Payment Method" at bounding box center [443, 332] width 87 height 17
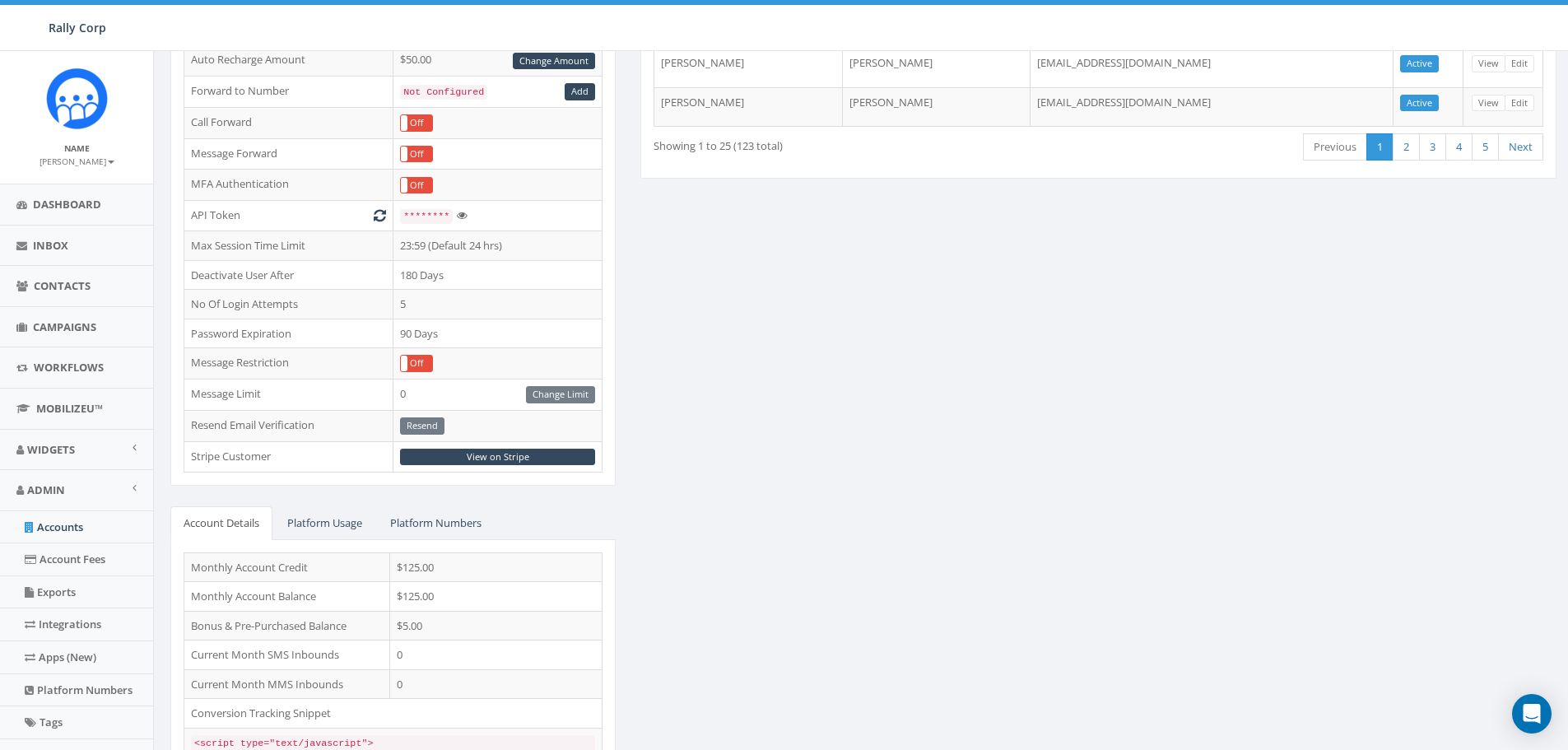
scroll to position [418, 0]
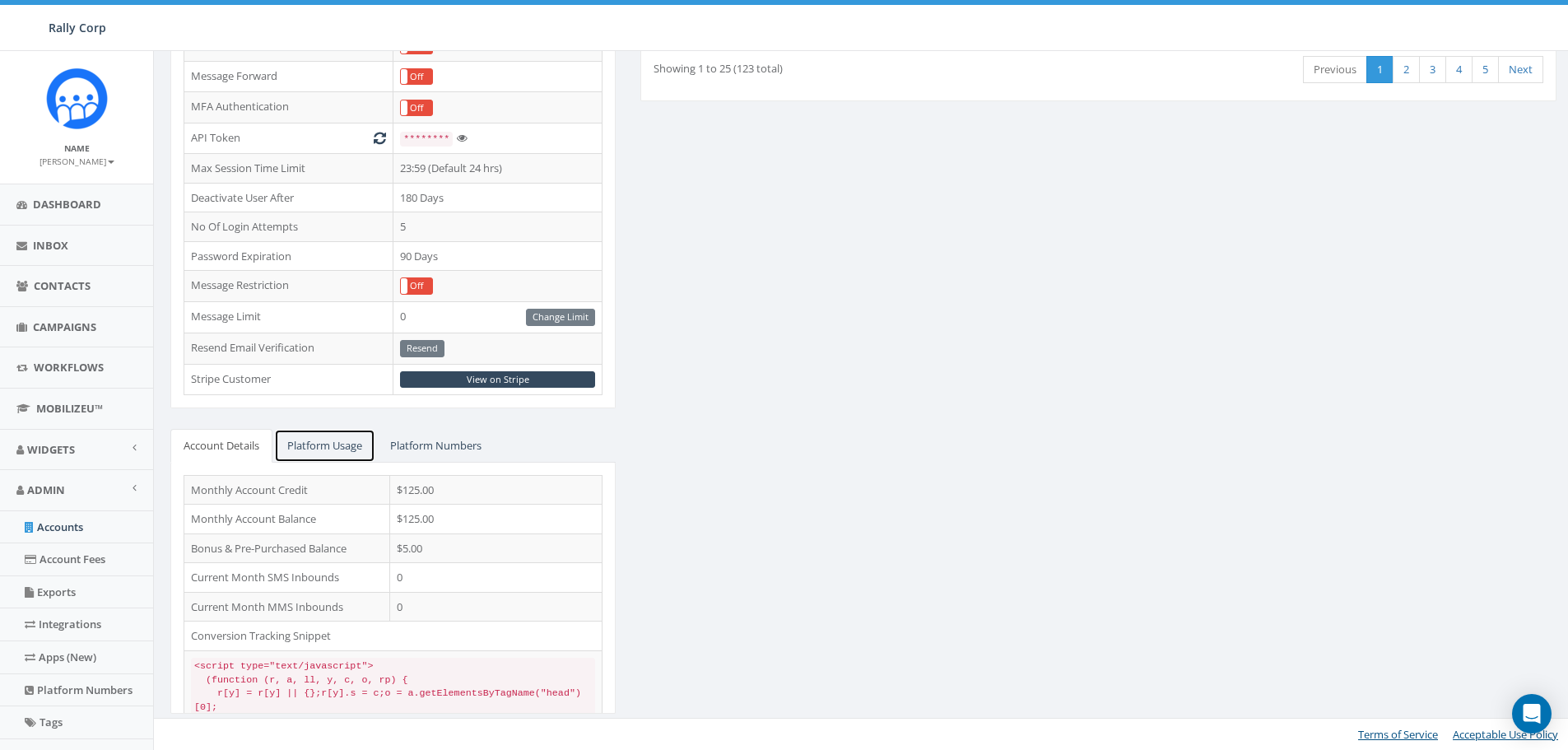
click at [310, 444] on link "Platform Usage" at bounding box center [324, 445] width 101 height 34
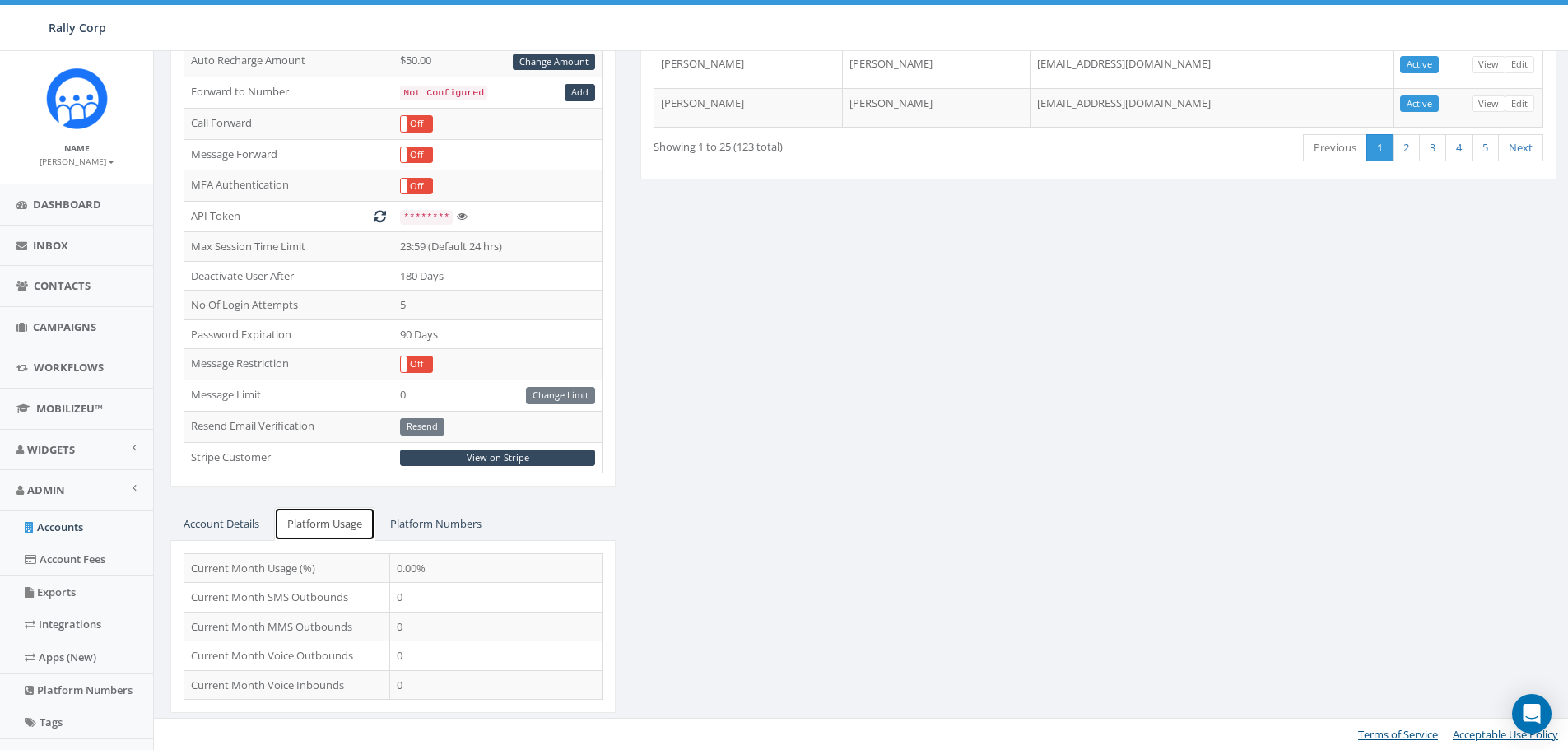
scroll to position [338, 0]
click at [418, 523] on link "Platform Numbers" at bounding box center [436, 524] width 117 height 34
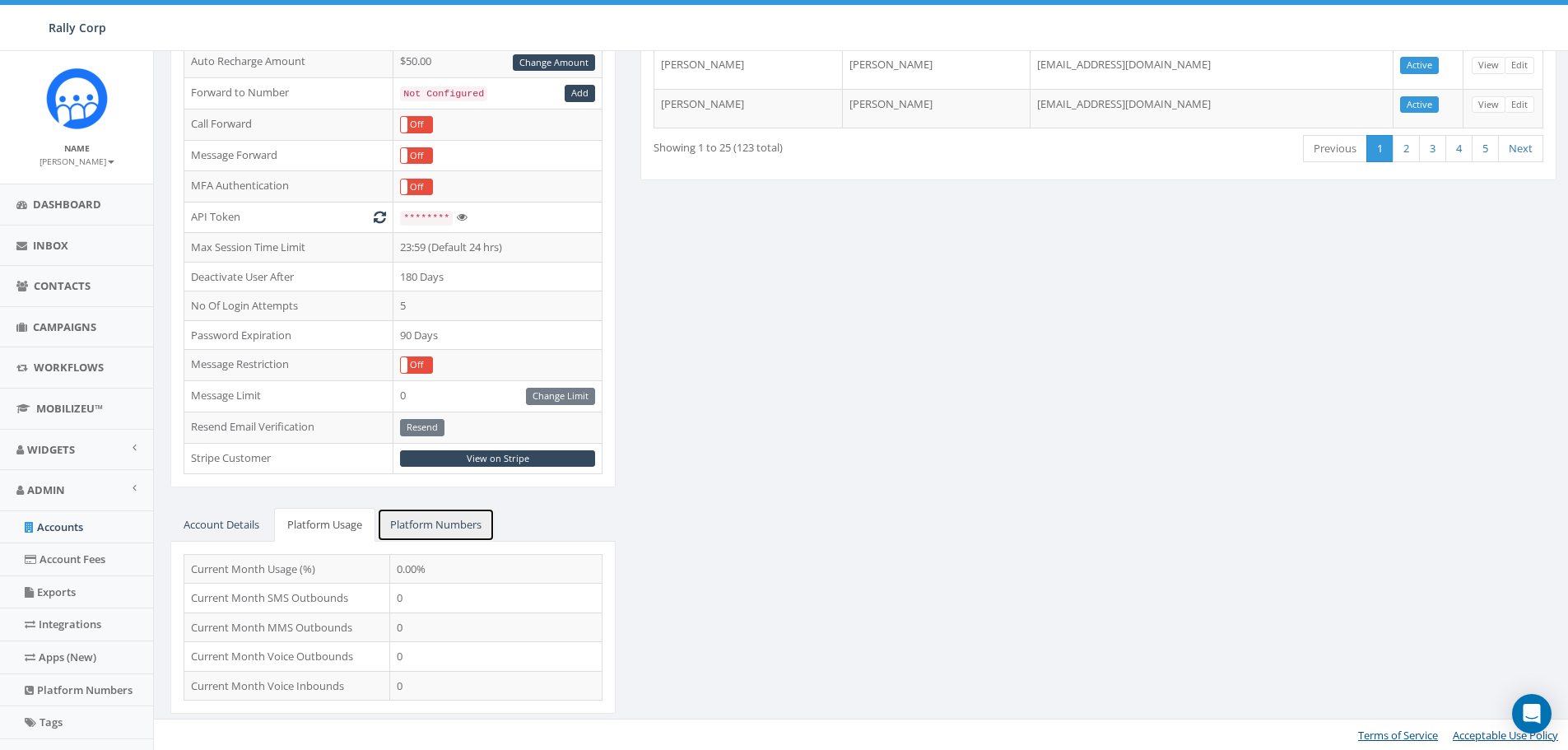
scroll to position [308, 0]
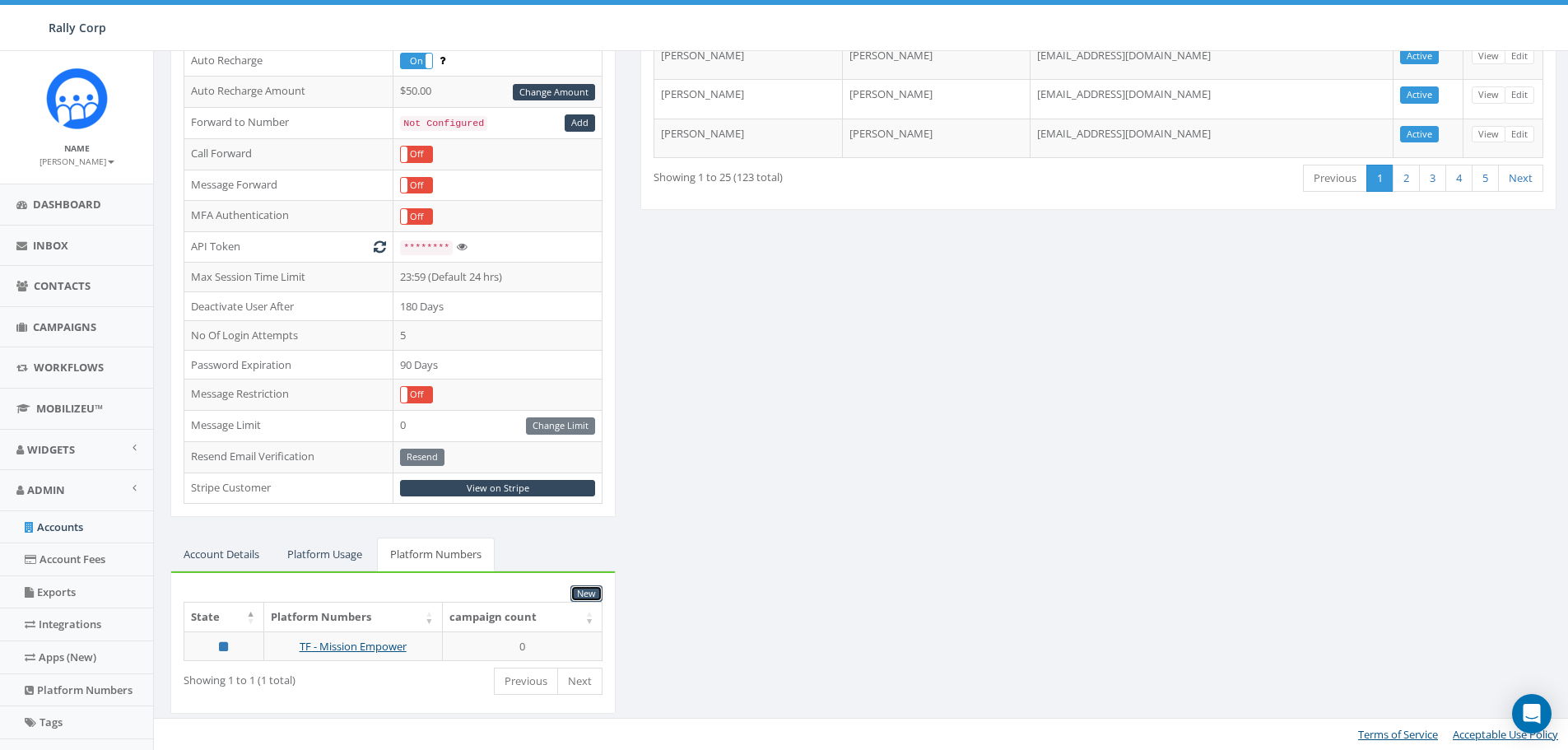
click at [587, 594] on link "New" at bounding box center [586, 594] width 32 height 17
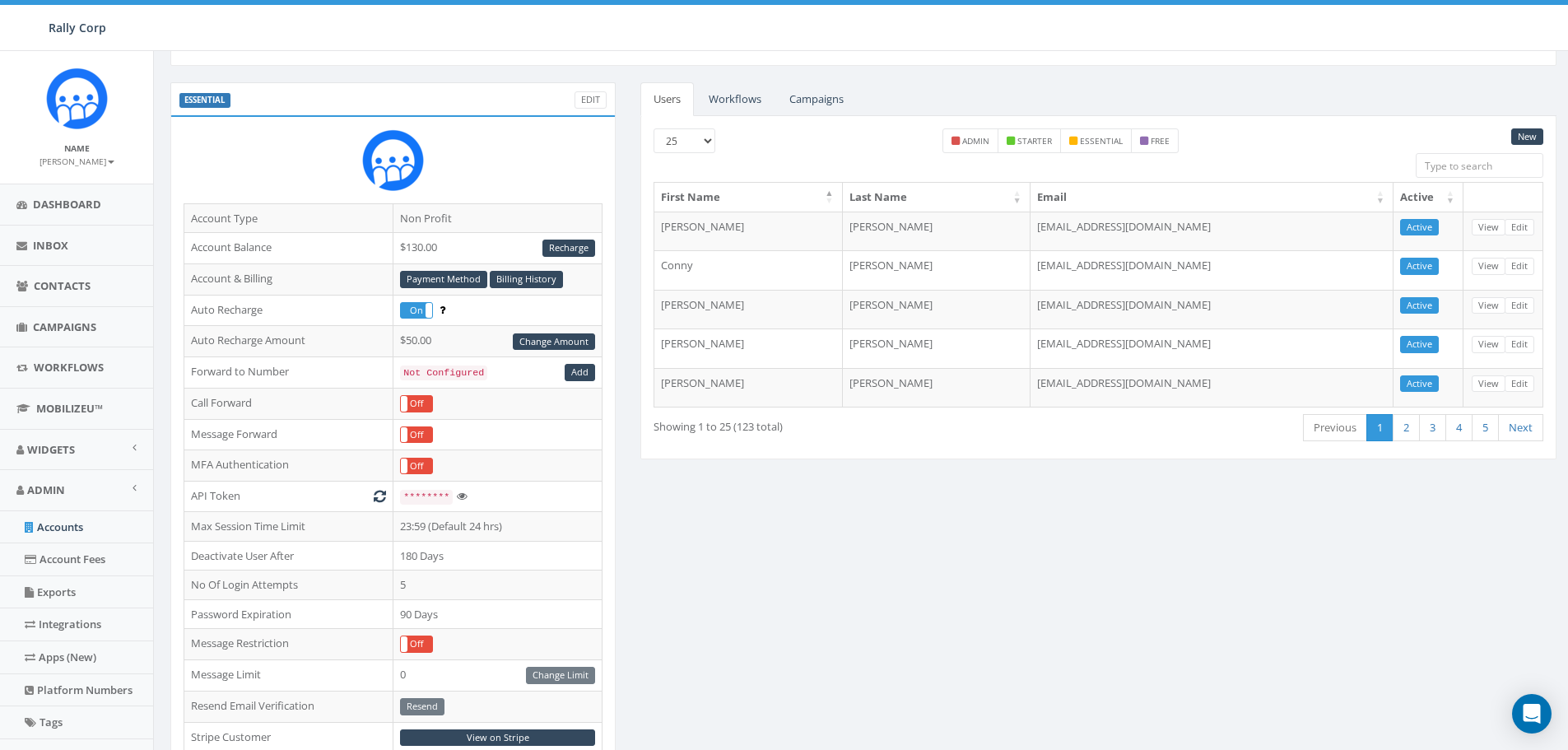
scroll to position [88, 0]
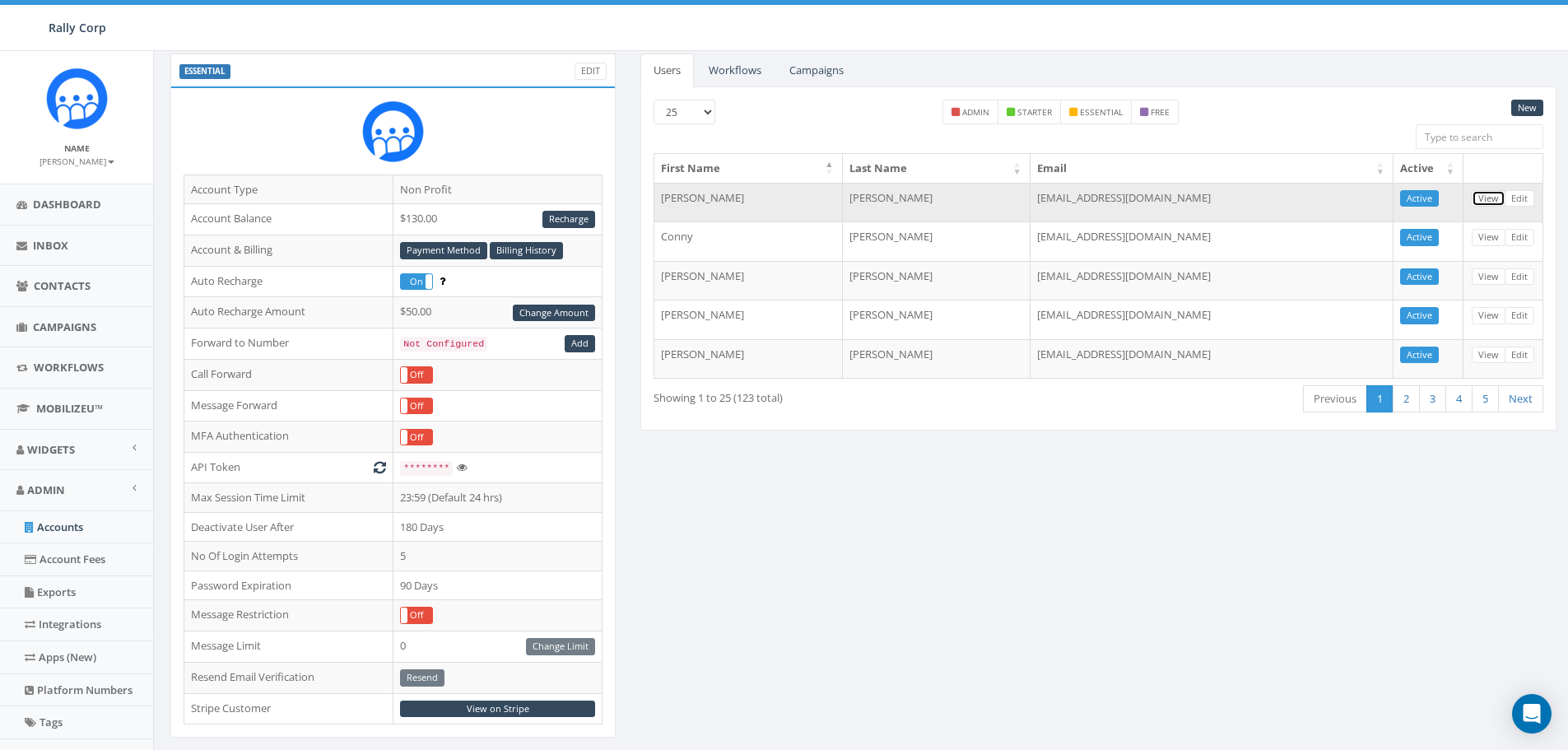
click at [1486, 196] on link "View" at bounding box center [1488, 198] width 34 height 17
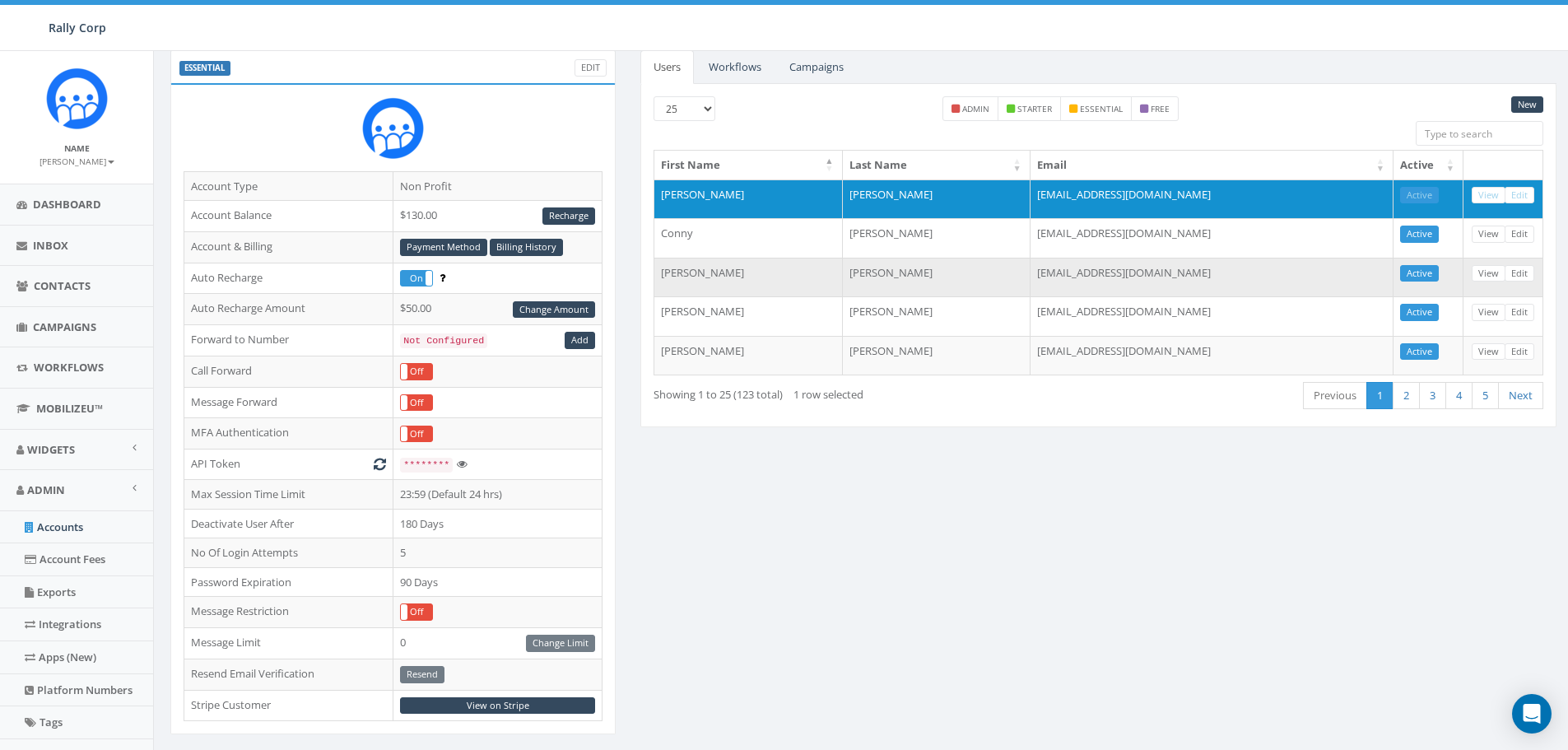
click at [693, 273] on td "Elaine" at bounding box center [748, 277] width 188 height 40
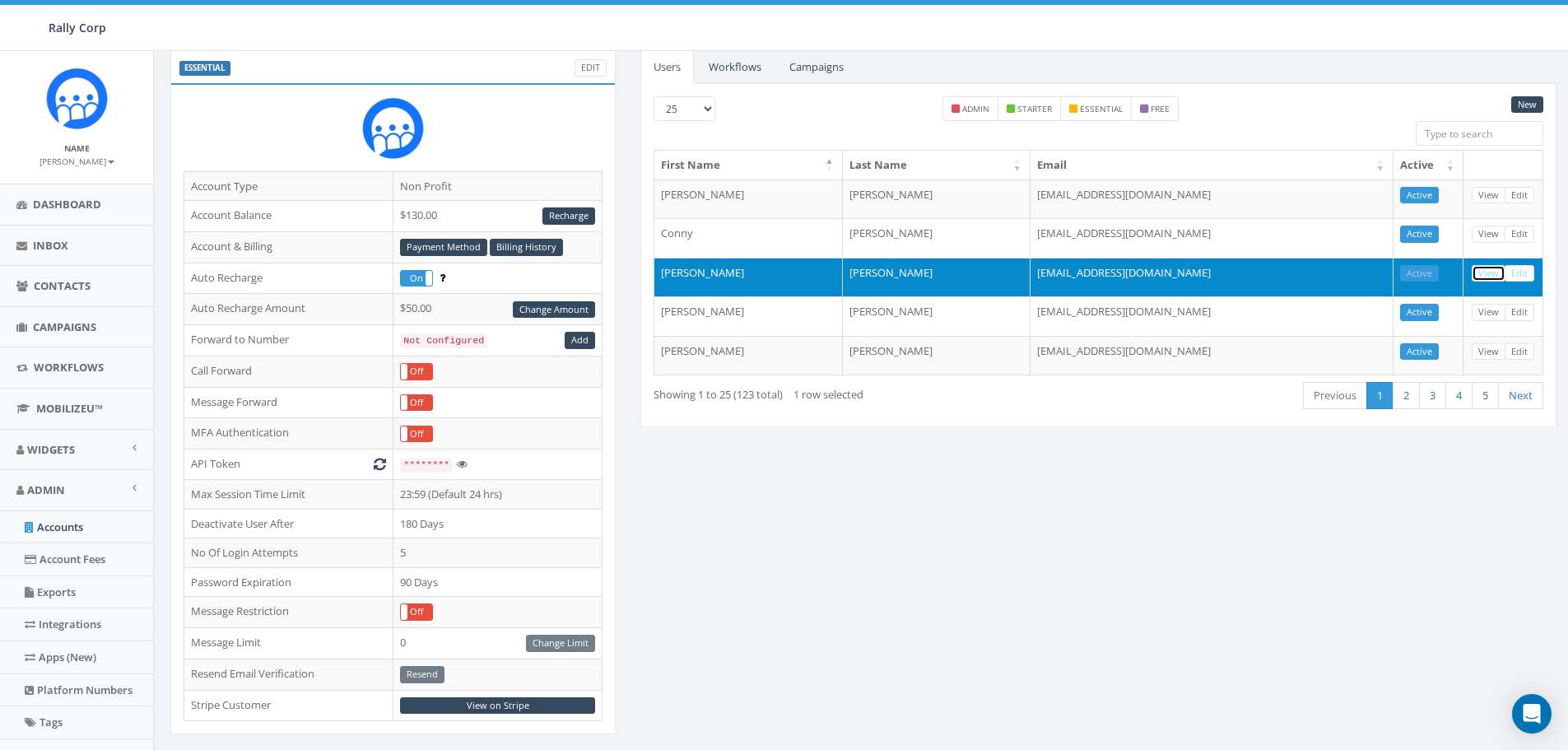
click at [1486, 275] on link "View" at bounding box center [1488, 273] width 34 height 17
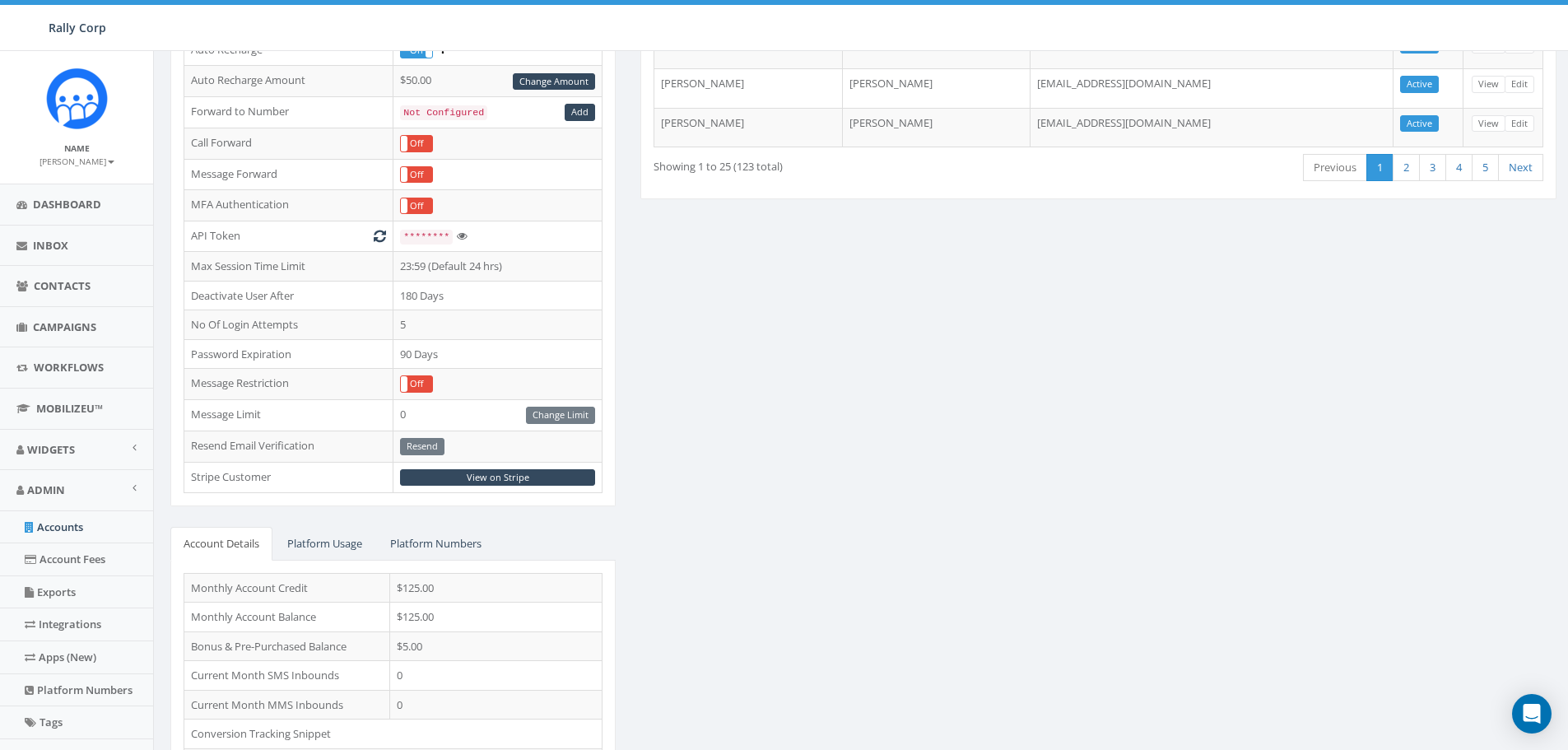
scroll to position [342, 0]
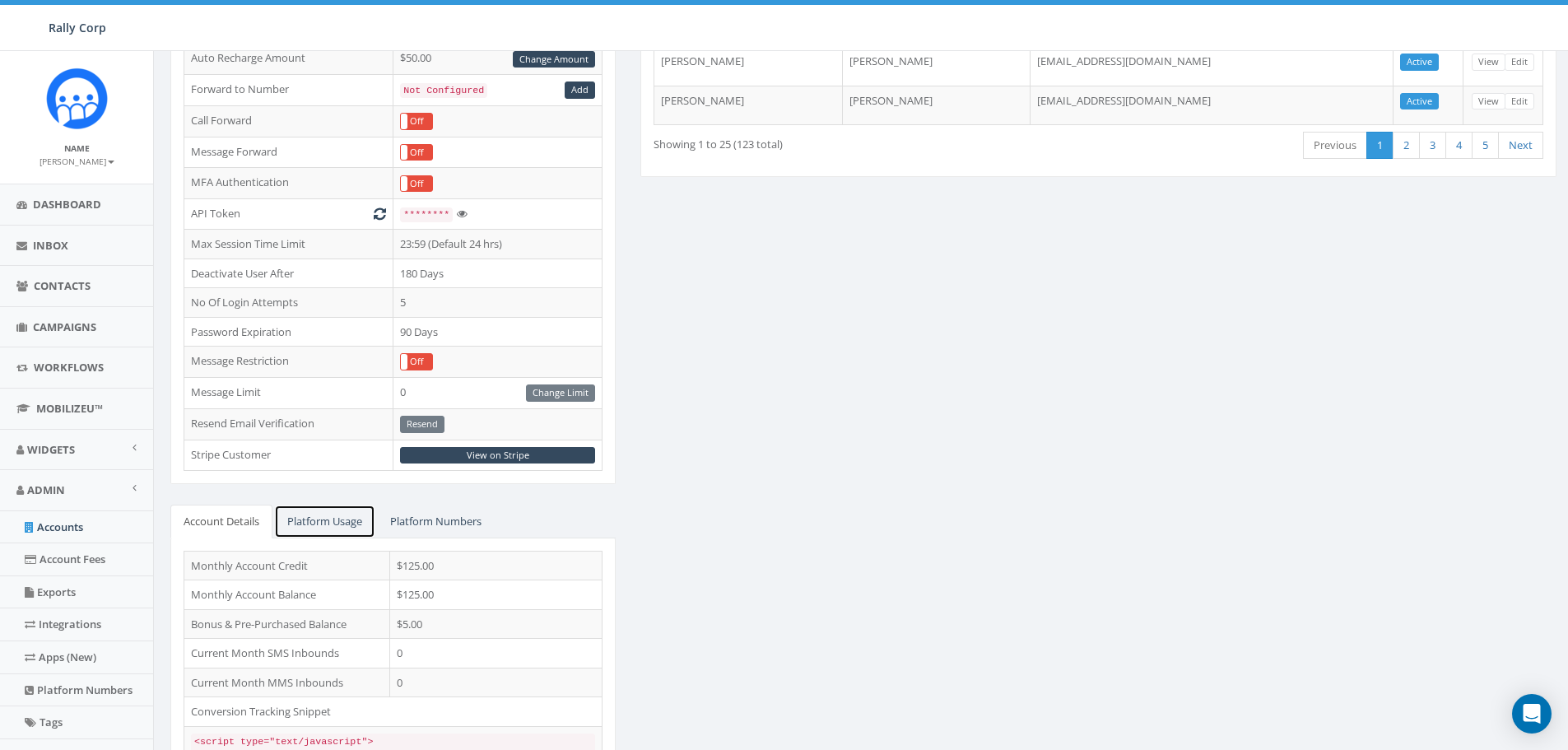
click at [304, 518] on link "Platform Usage" at bounding box center [324, 521] width 101 height 34
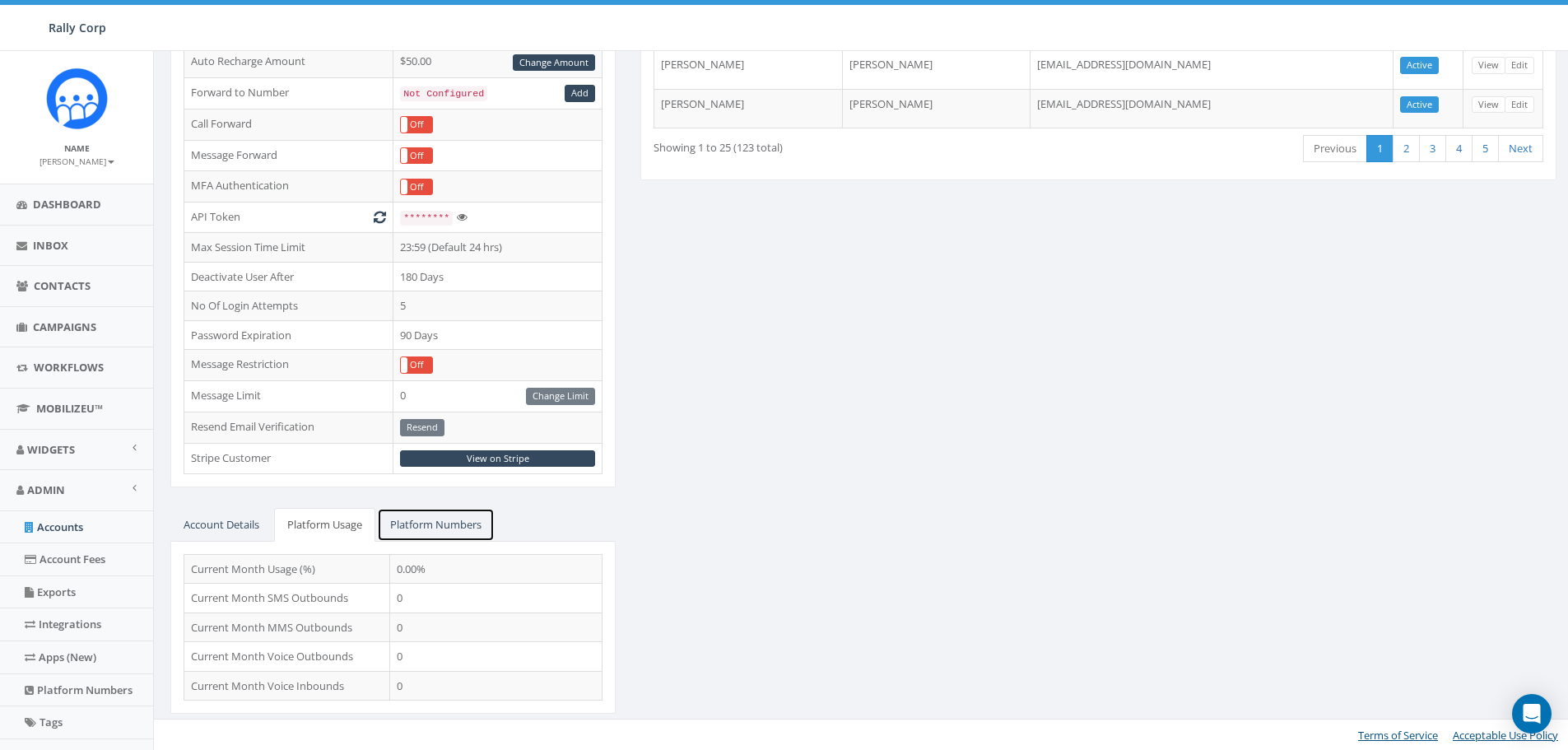
click at [432, 523] on link "Platform Numbers" at bounding box center [436, 524] width 117 height 34
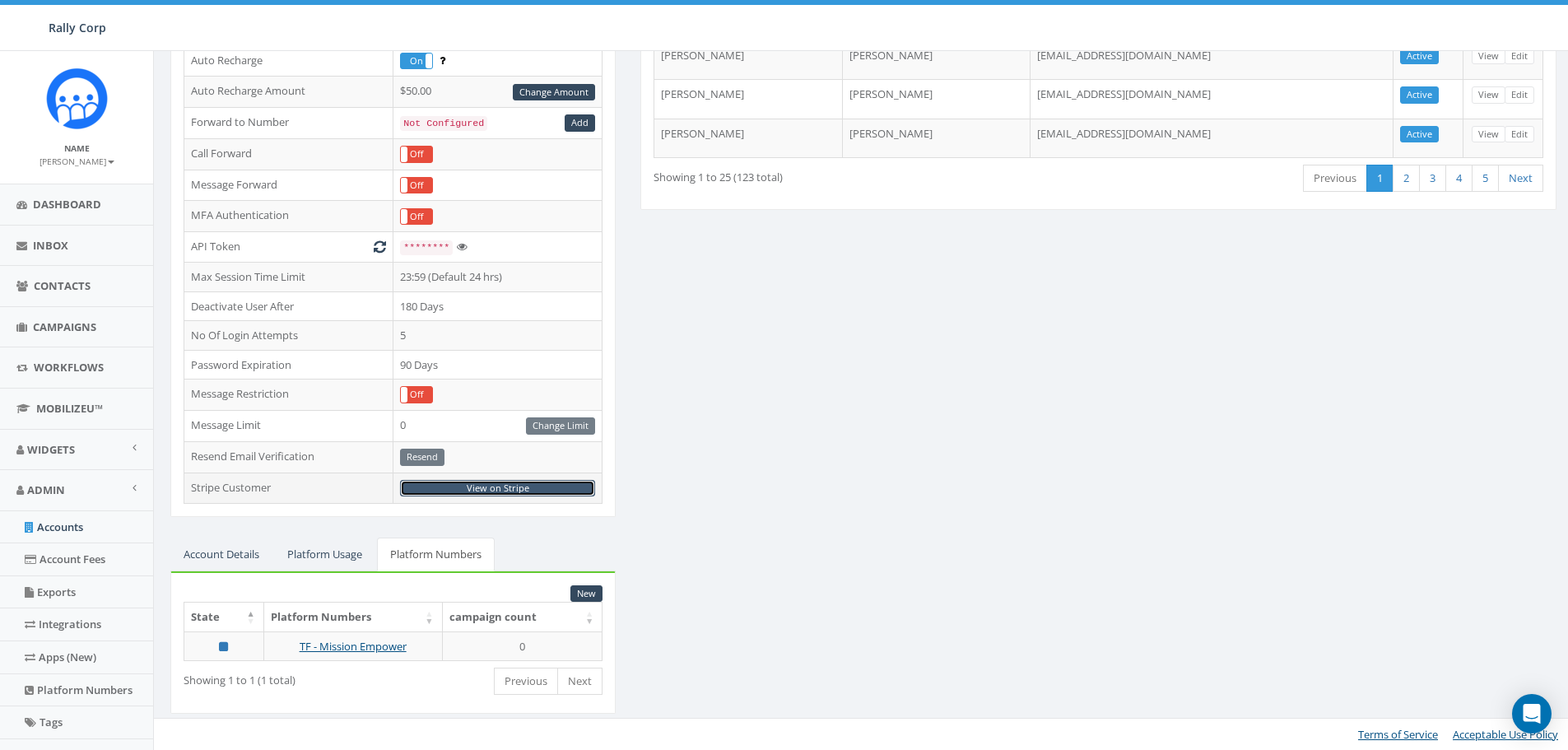
click at [484, 484] on link "View on Stripe" at bounding box center [498, 488] width 195 height 17
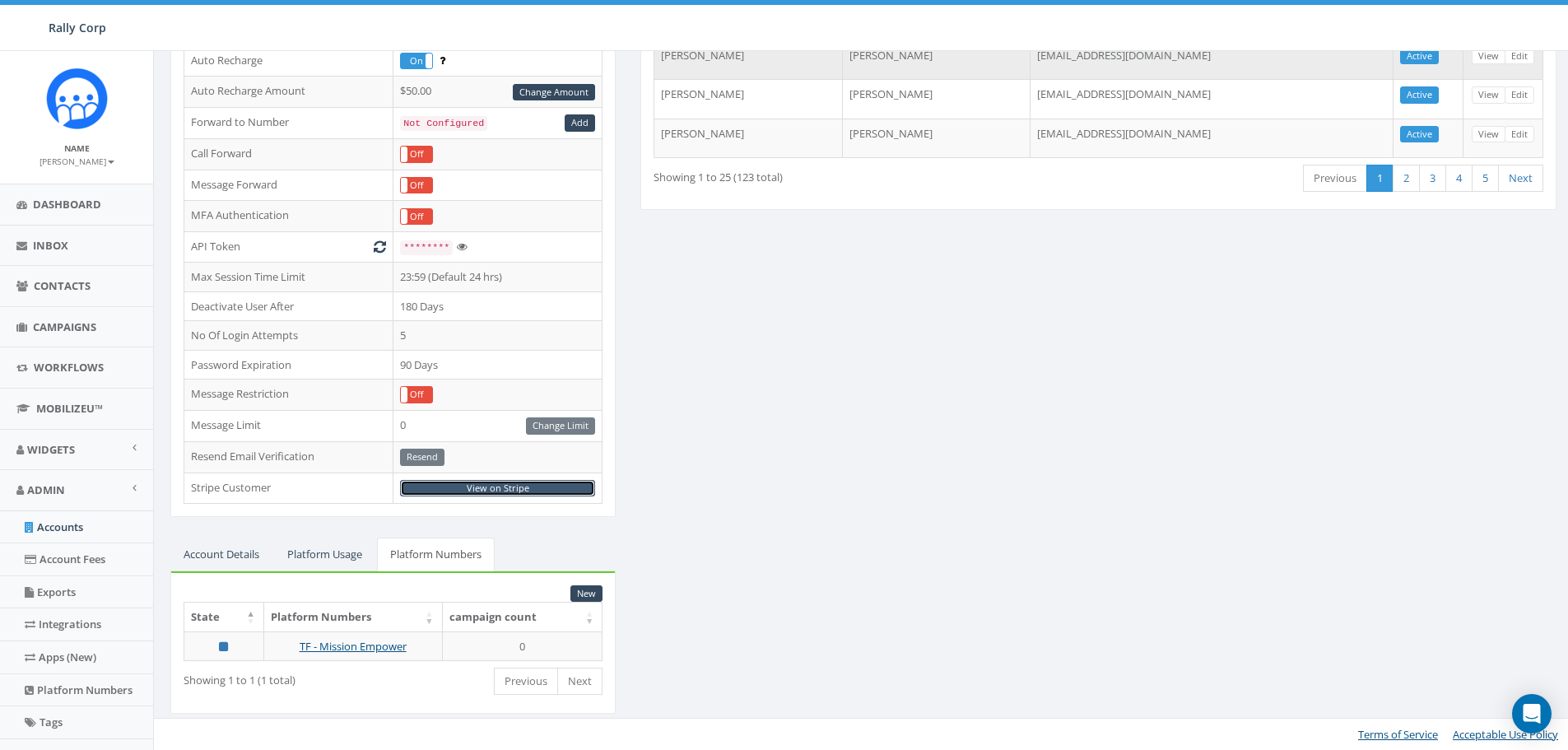
scroll to position [0, 0]
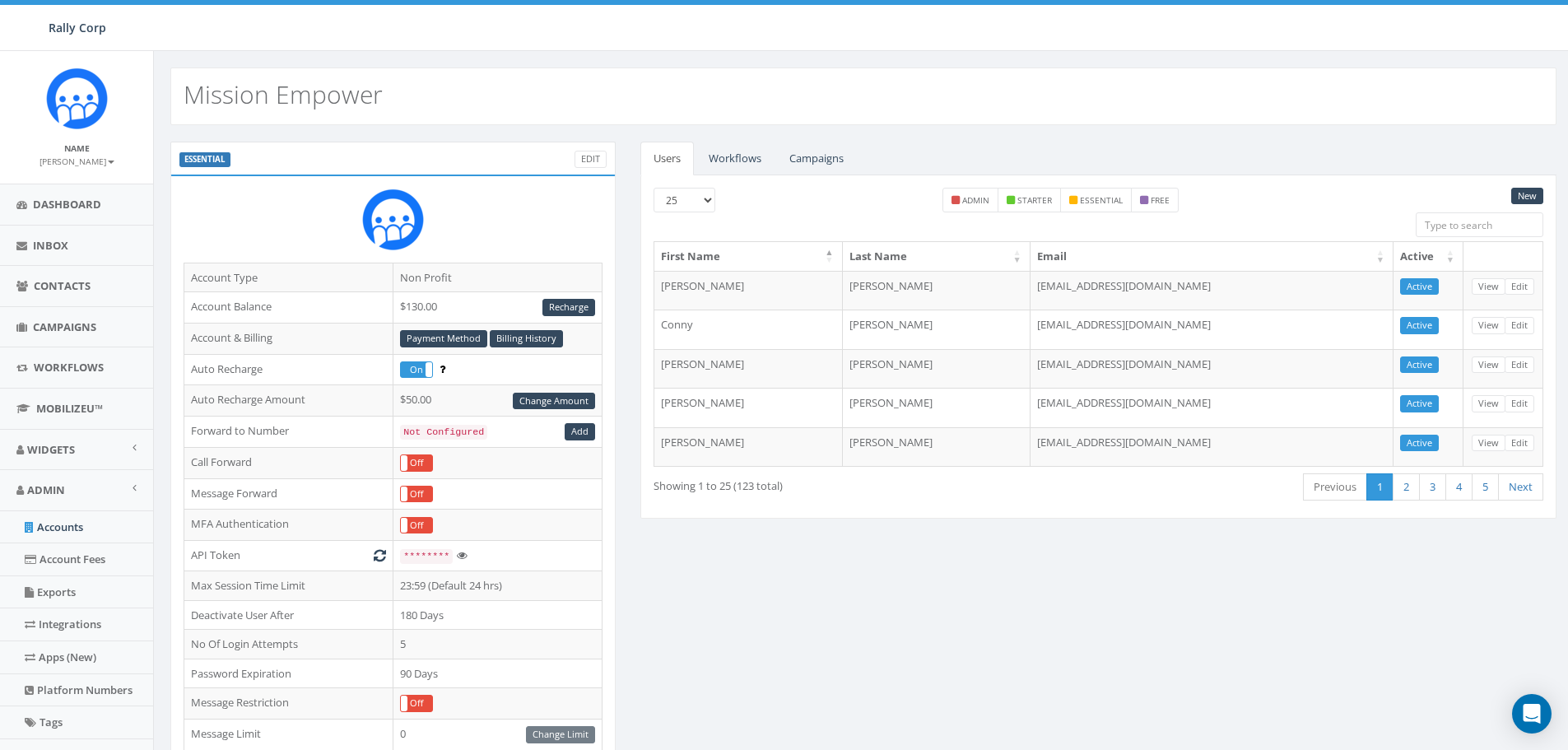
click at [80, 167] on link "[PERSON_NAME]" at bounding box center [77, 160] width 75 height 15
click at [63, 203] on link "Sign Out" at bounding box center [82, 207] width 130 height 21
